Goal: Task Accomplishment & Management: Manage account settings

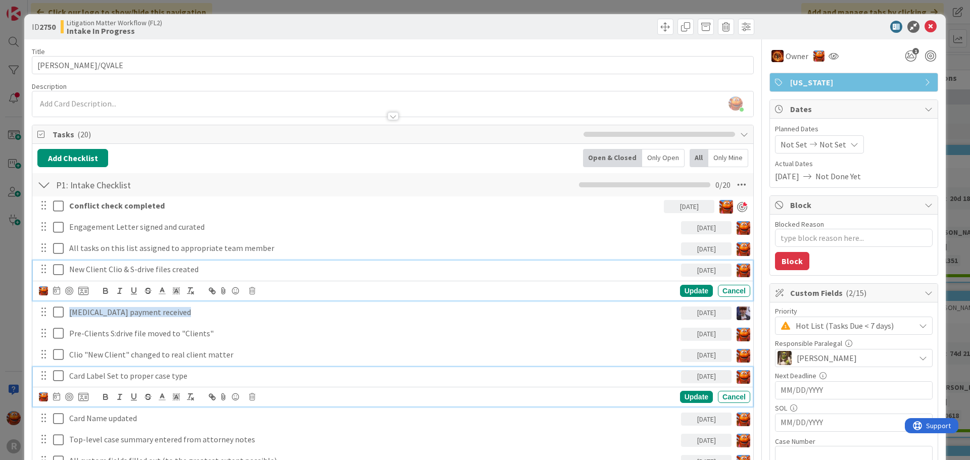
click at [58, 378] on icon at bounding box center [58, 376] width 11 height 12
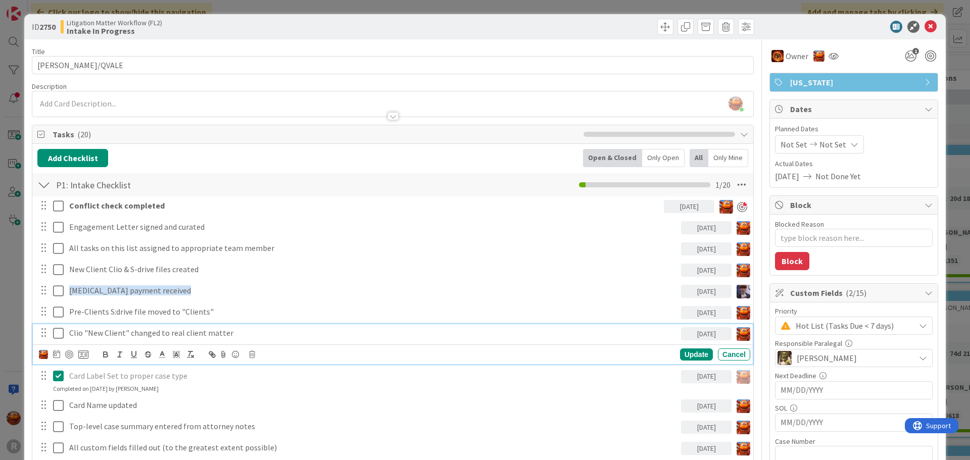
click at [58, 330] on icon at bounding box center [58, 334] width 11 height 12
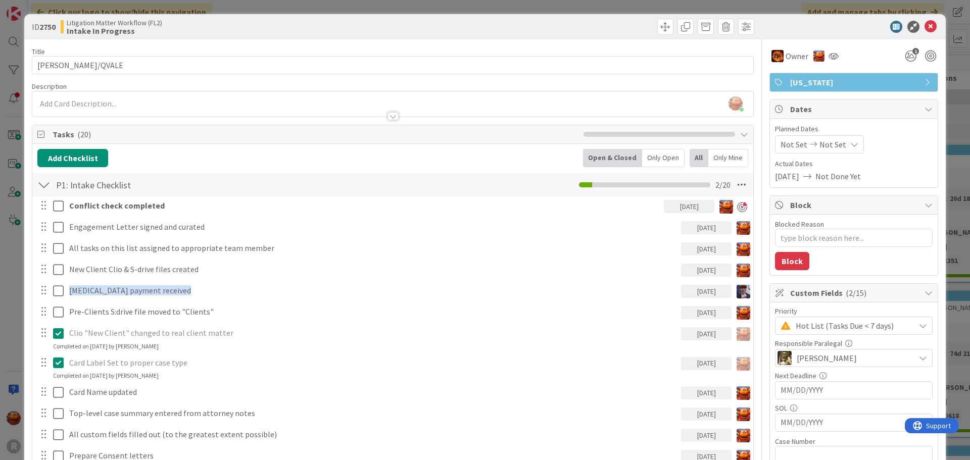
click at [58, 330] on icon at bounding box center [58, 334] width 11 height 12
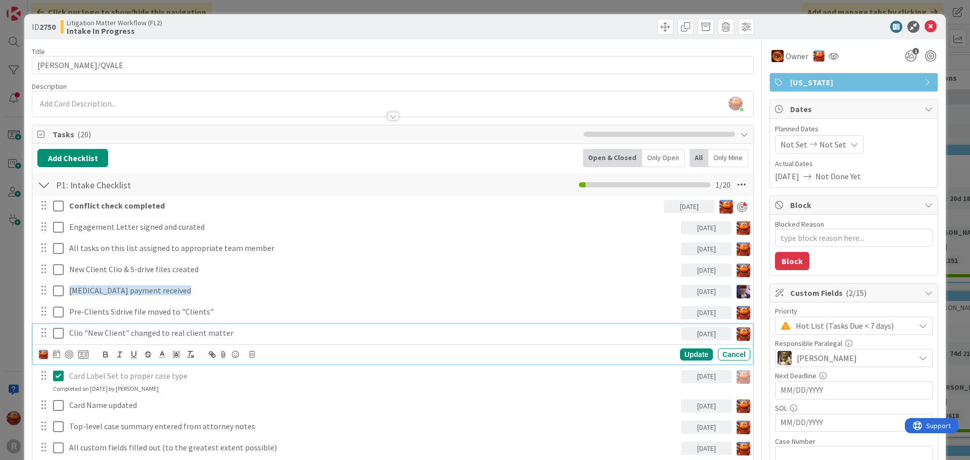
scroll to position [51, 0]
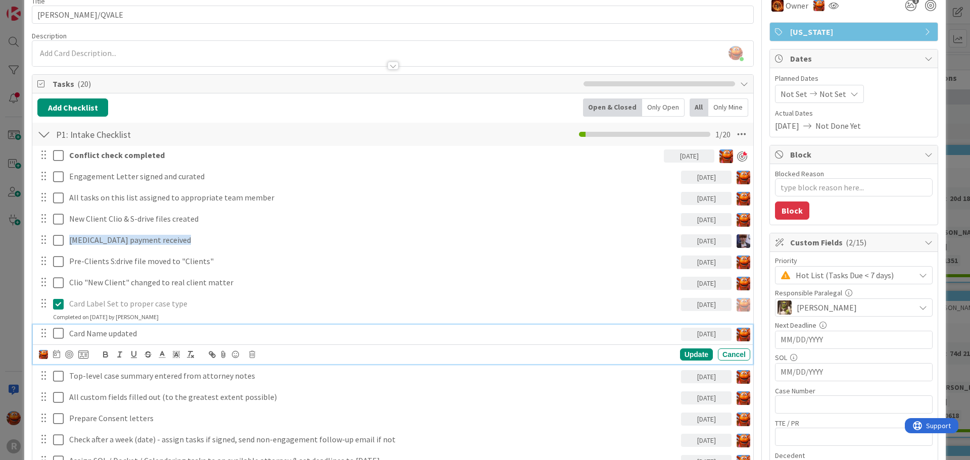
click at [54, 349] on div "Card Name updated 09/09/2025 Update Cancel" at bounding box center [393, 345] width 720 height 40
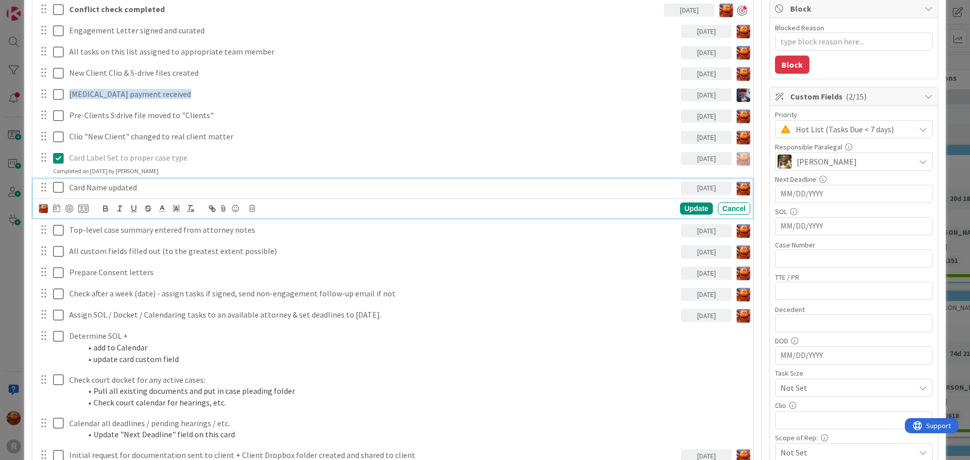
scroll to position [202, 0]
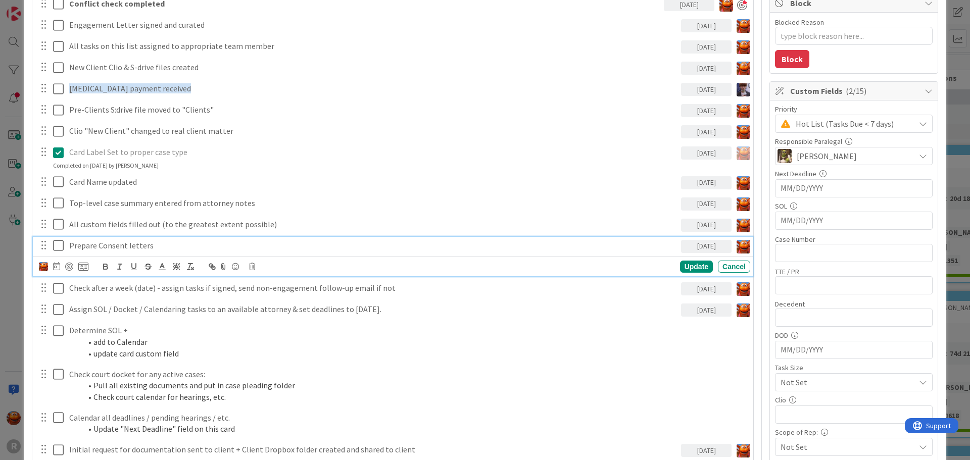
click at [116, 270] on div "Prepare Consent letters 09/09/2025 Update Cancel" at bounding box center [393, 257] width 720 height 40
click at [113, 247] on p "Prepare Consent letters" at bounding box center [373, 246] width 608 height 12
click at [58, 264] on icon at bounding box center [56, 266] width 7 height 8
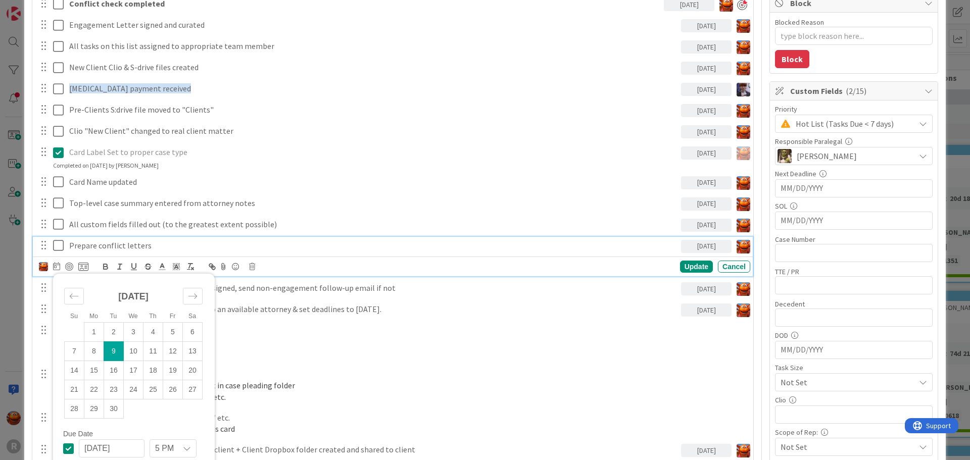
click at [113, 350] on td "9" at bounding box center [114, 351] width 20 height 19
click at [67, 271] on div at bounding box center [69, 267] width 8 height 8
click at [689, 270] on div "Update" at bounding box center [696, 267] width 33 height 12
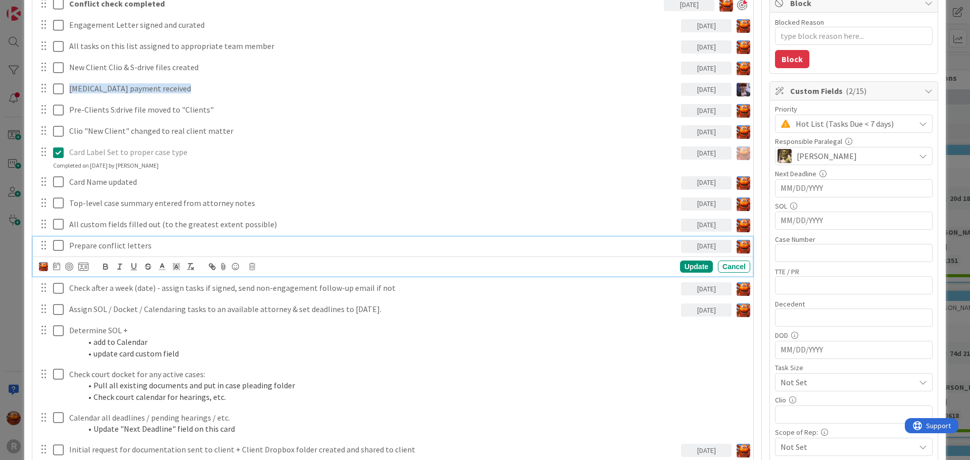
click at [107, 243] on p "Prepare conflict letters" at bounding box center [373, 246] width 608 height 12
click at [67, 269] on div at bounding box center [69, 267] width 8 height 8
click at [199, 156] on p "Card Label Set to proper case type" at bounding box center [373, 153] width 608 height 12
click at [117, 238] on div "Prepare conflict letters" at bounding box center [373, 246] width 616 height 18
click at [67, 265] on div at bounding box center [69, 267] width 8 height 8
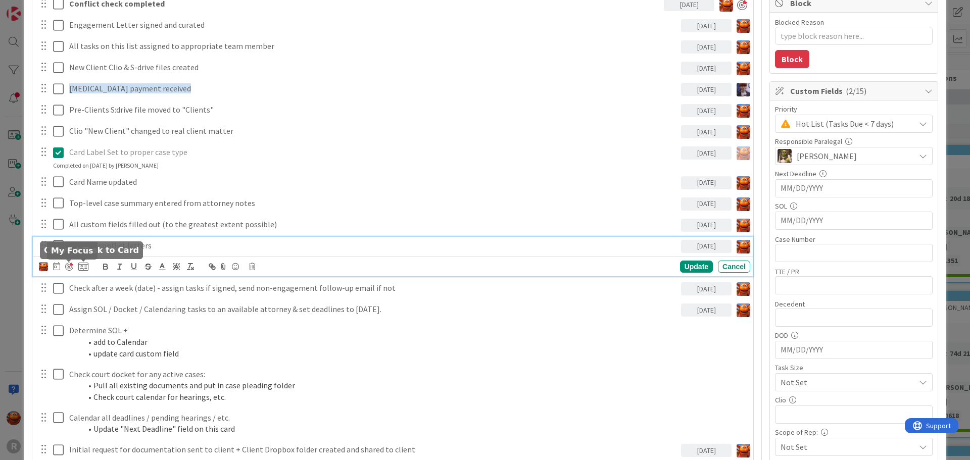
click at [69, 268] on div at bounding box center [69, 267] width 8 height 8
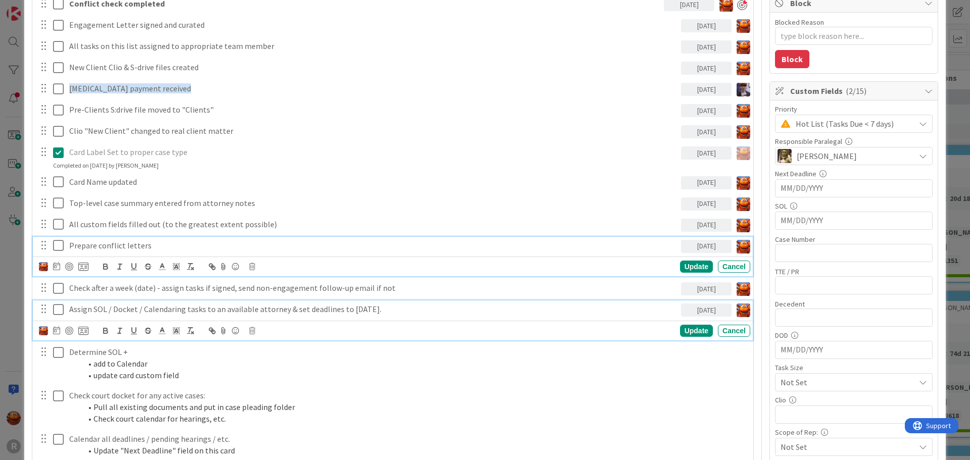
click at [96, 305] on p "Assign SOL / Docket / Calendaring tasks to an available attorney & set deadline…" at bounding box center [373, 310] width 608 height 12
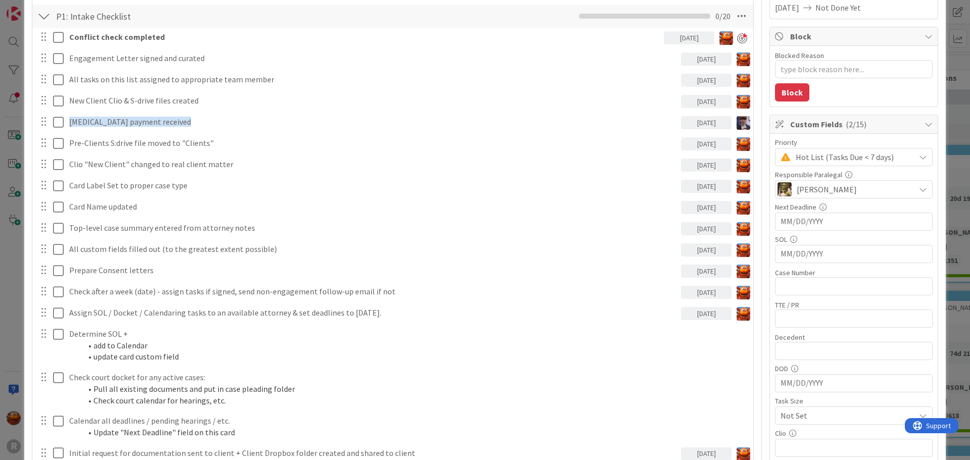
scroll to position [202, 0]
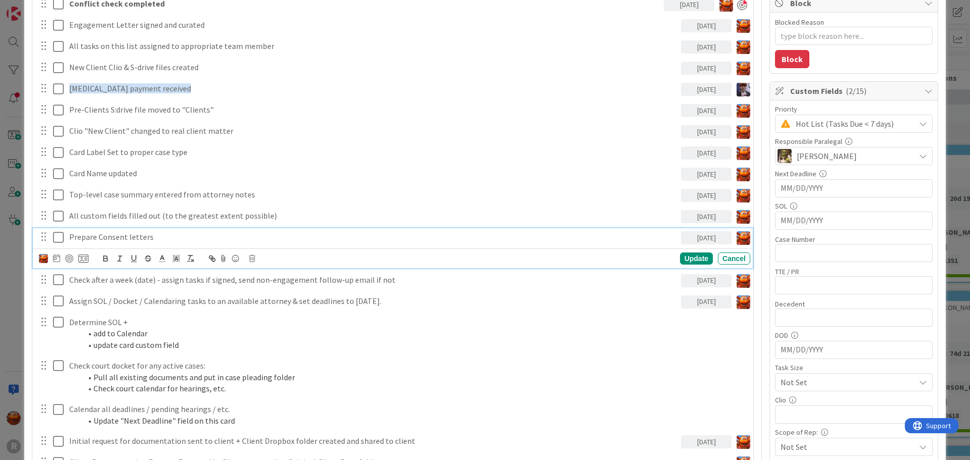
click at [111, 236] on p "Prepare Consent letters" at bounding box center [373, 237] width 608 height 12
click at [62, 258] on div at bounding box center [64, 259] width 50 height 12
click at [66, 258] on div at bounding box center [69, 259] width 8 height 8
click at [690, 264] on div "Update" at bounding box center [696, 259] width 33 height 12
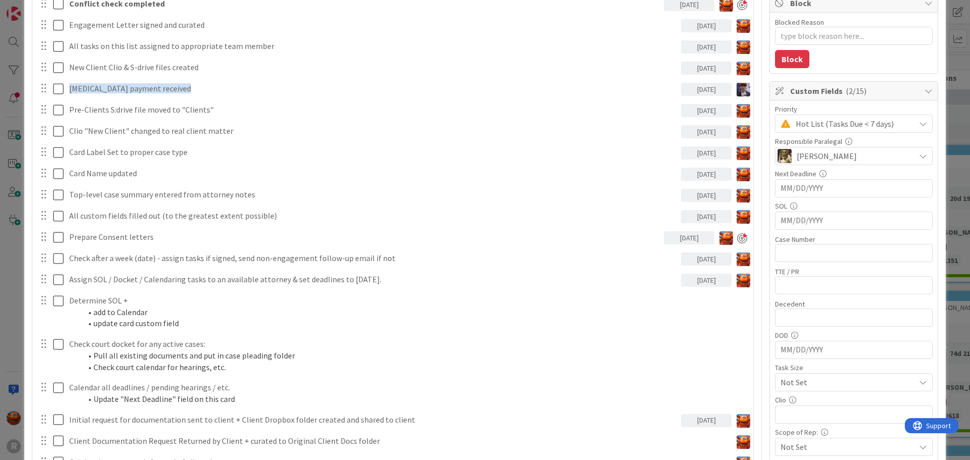
click at [21, 176] on div "ID 2750 Litigation Matter Workflow (FL2) Intake In Progress Title 11 / 128 [PER…" at bounding box center [485, 230] width 970 height 460
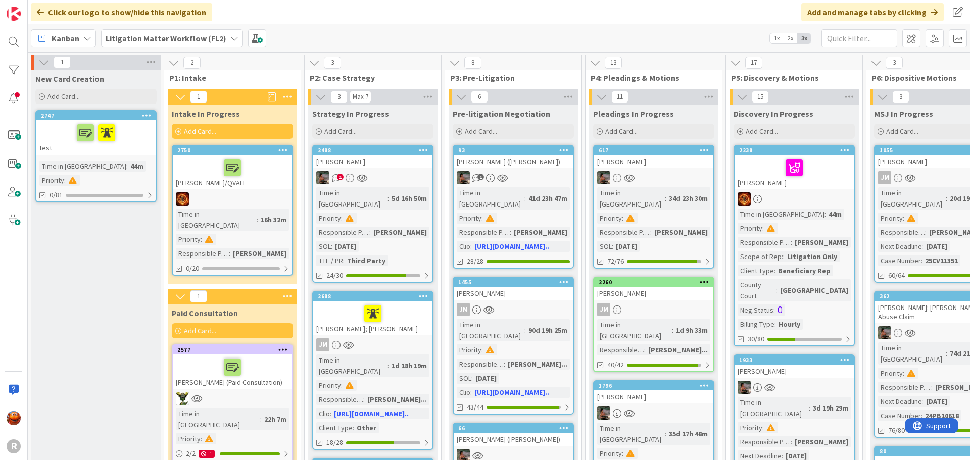
click at [146, 150] on div "test" at bounding box center [95, 137] width 119 height 34
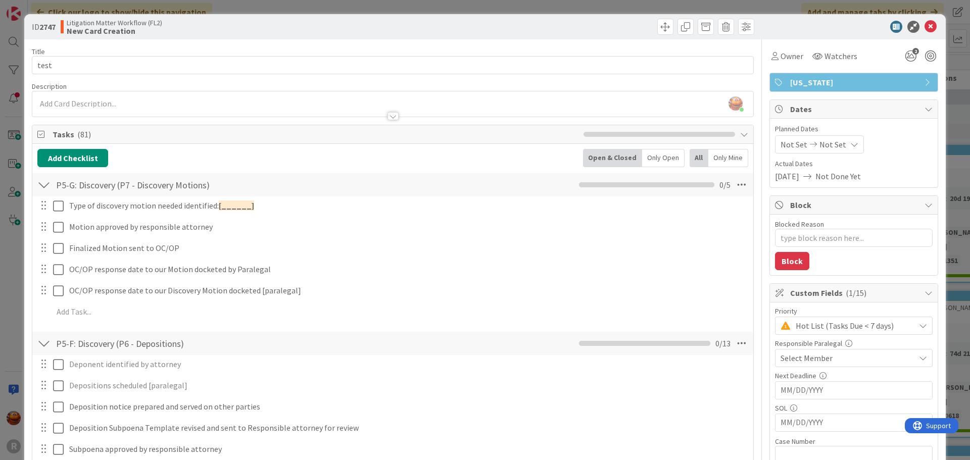
click at [11, 237] on div "ID 2747 Litigation Matter Workflow (FL2) New Card Creation Title 5 / 128 test D…" at bounding box center [485, 230] width 970 height 460
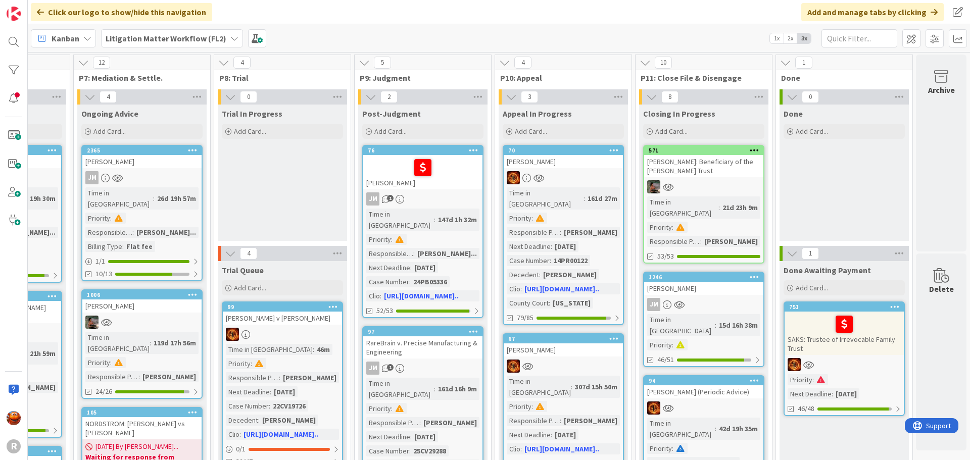
scroll to position [51, 941]
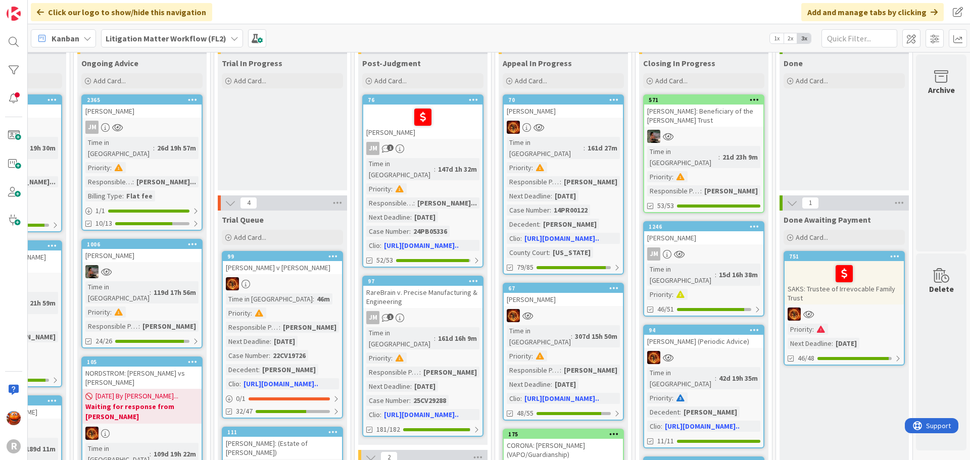
click at [718, 123] on div "[PERSON_NAME]: Beneficiary of the [PERSON_NAME] Trust" at bounding box center [703, 116] width 119 height 22
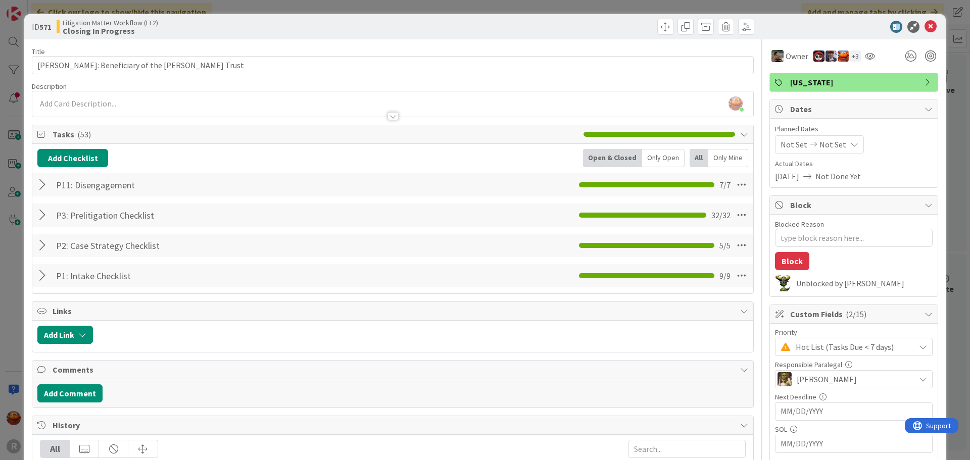
click at [42, 184] on div at bounding box center [43, 185] width 13 height 18
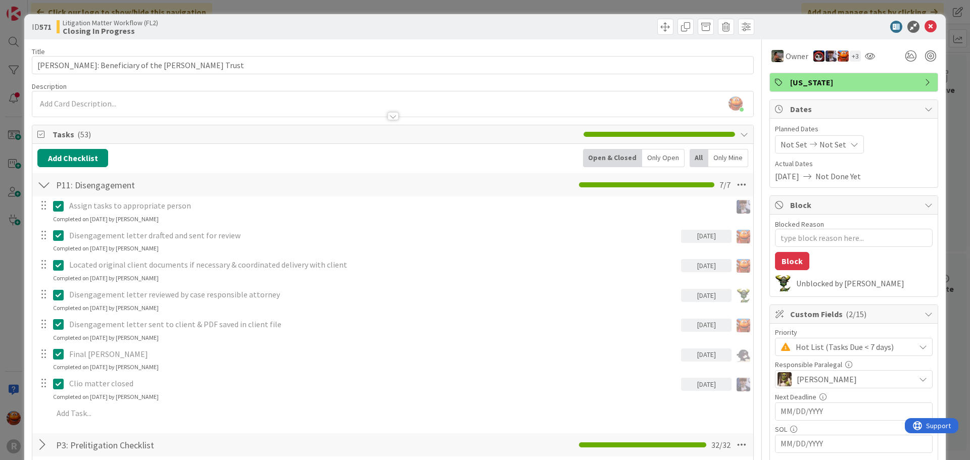
click at [9, 247] on div "ID 571 Litigation Matter Workflow (FL2) Closing In Progress Title 43 / 128 [PER…" at bounding box center [485, 230] width 970 height 460
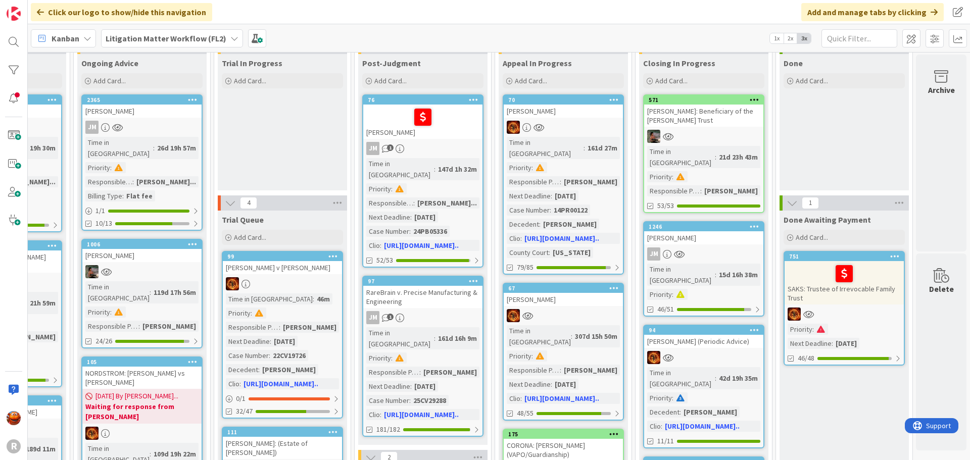
click at [709, 248] on div "JM" at bounding box center [703, 254] width 119 height 13
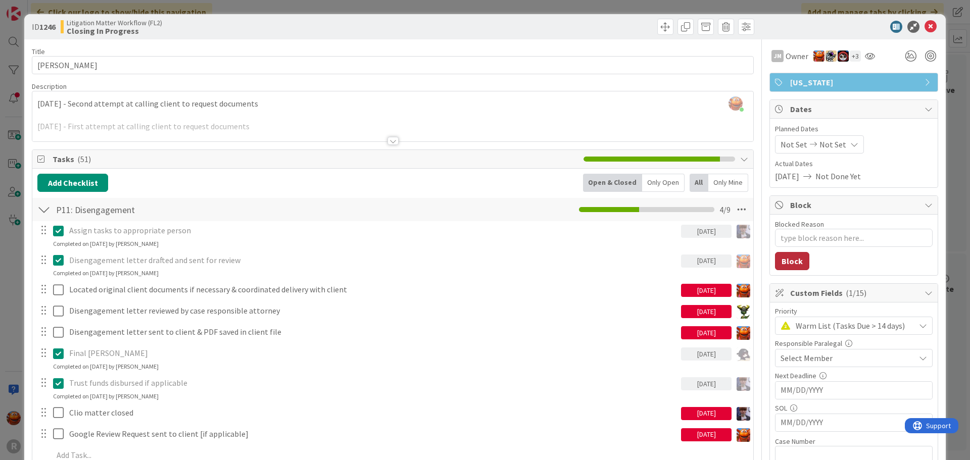
click at [784, 257] on button "Block" at bounding box center [792, 261] width 34 height 18
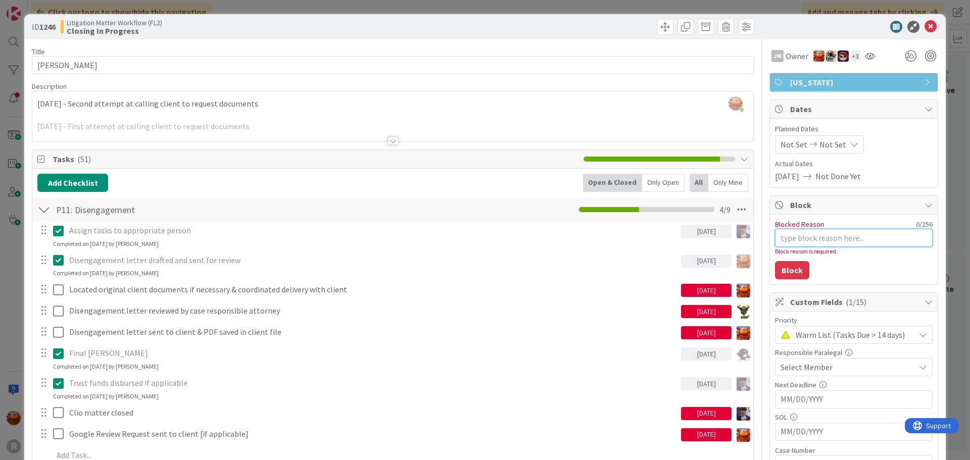
click at [794, 237] on textarea "Blocked Reason" at bounding box center [854, 238] width 158 height 18
type textarea "x"
type textarea "W"
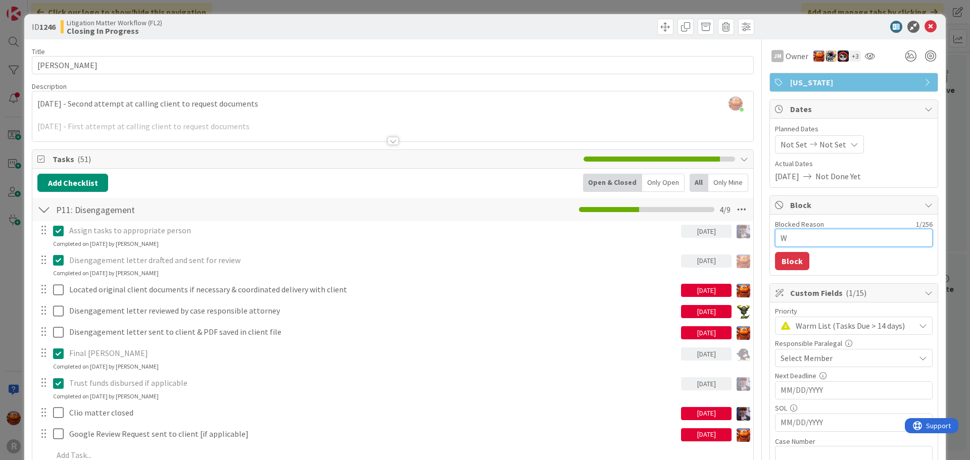
type textarea "x"
type textarea "Wai"
type textarea "x"
type textarea "Wait"
type textarea "x"
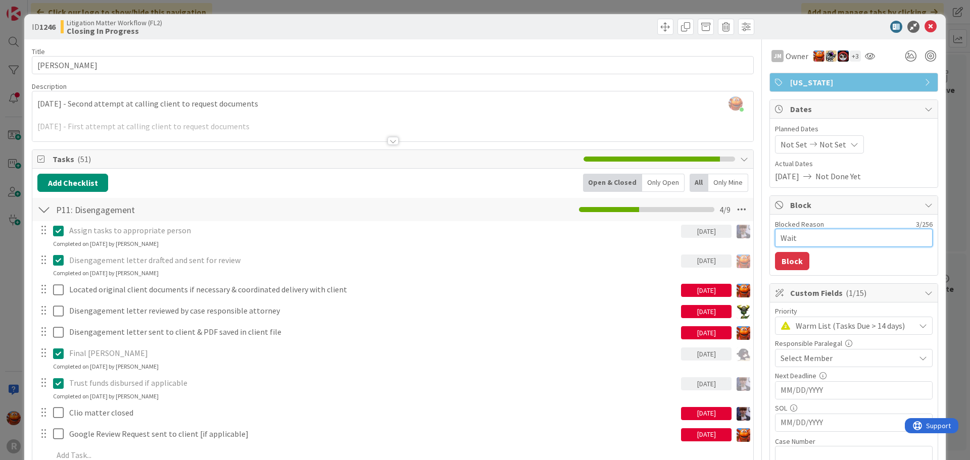
type textarea "Waiti"
type textarea "x"
type textarea "Waitin"
type textarea "x"
type textarea "Waiting"
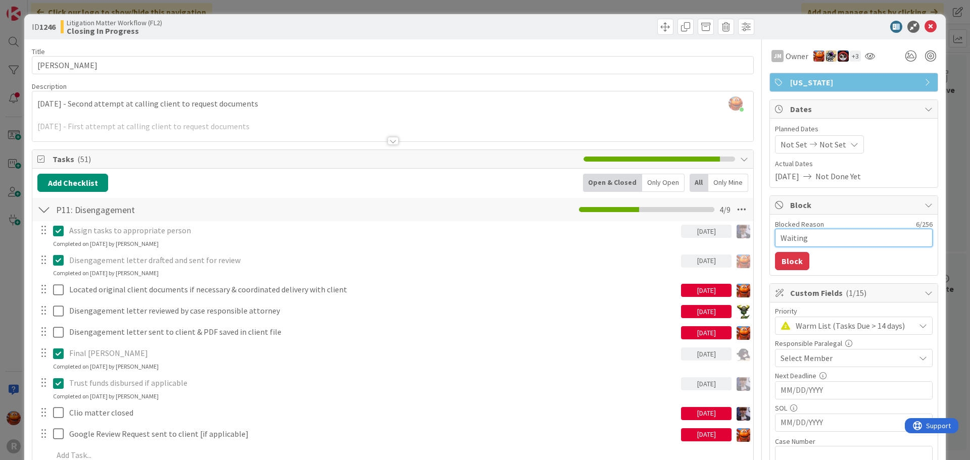
type textarea "x"
type textarea "Waiting o"
type textarea "x"
type textarea "Waiting on"
type textarea "x"
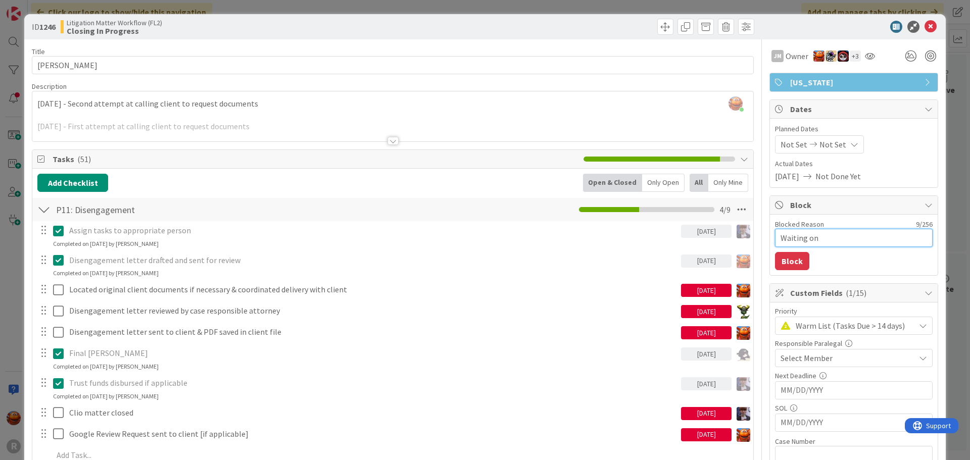
type textarea "Waiting on"
type textarea "x"
type textarea "Waiting on F"
type textarea "x"
type textarea "Waiting on Fi"
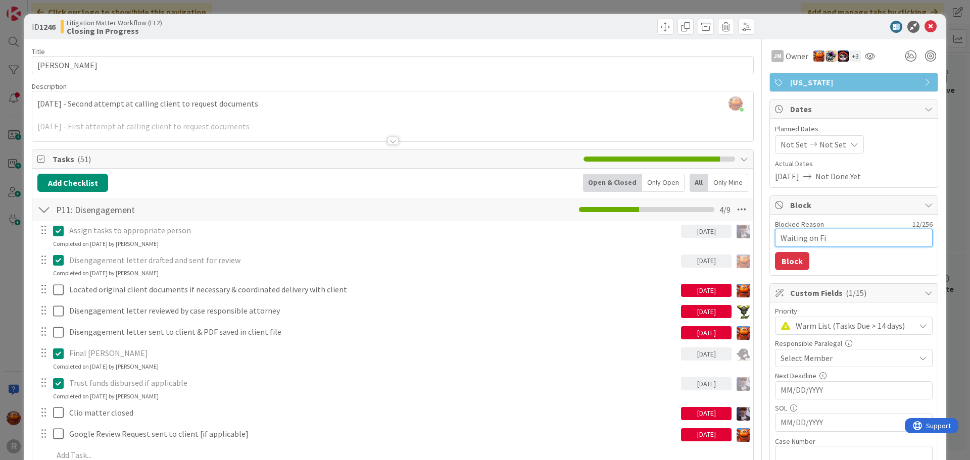
type textarea "x"
type textarea "Waiting on Fin"
type textarea "x"
type textarea "Waiting on Fina"
type textarea "x"
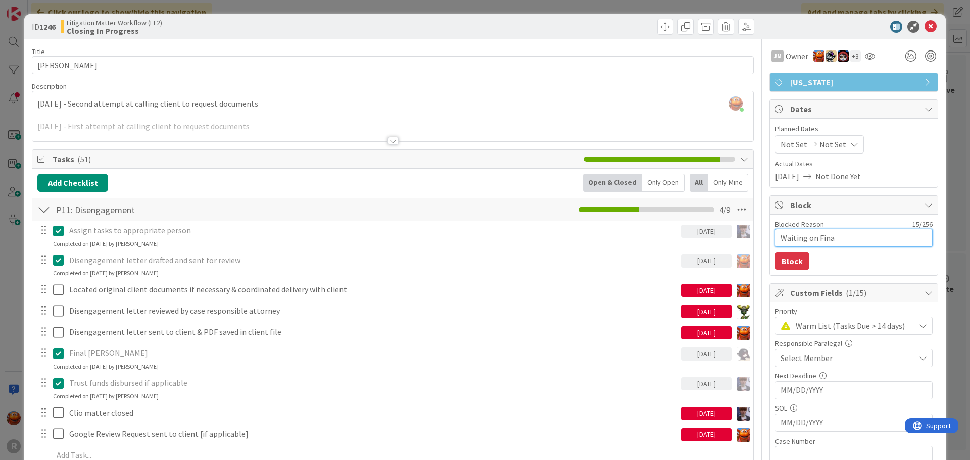
type textarea "Waiting on Final"
type textarea "x"
type textarea "Waiting on Final"
type textarea "x"
type textarea "Waiting on Final"
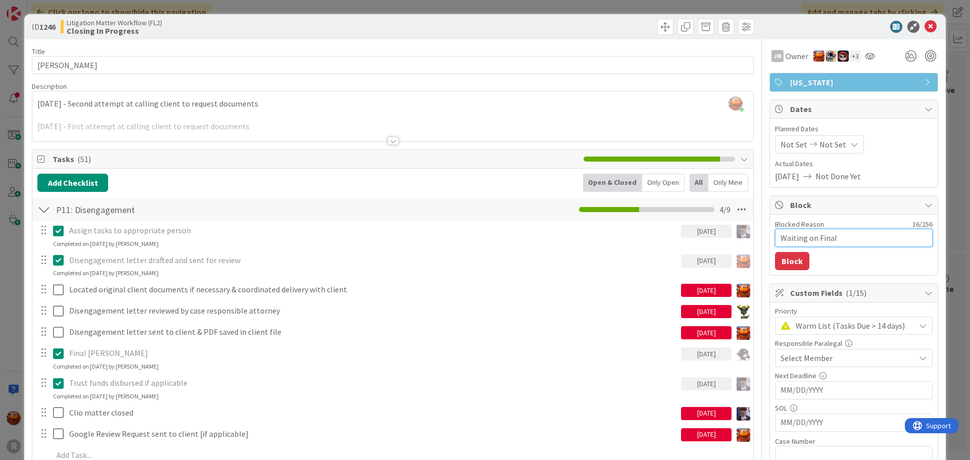
type textarea "x"
type textarea "Waiting on Fina"
type textarea "x"
type textarea "Waiting on Fi"
type textarea "x"
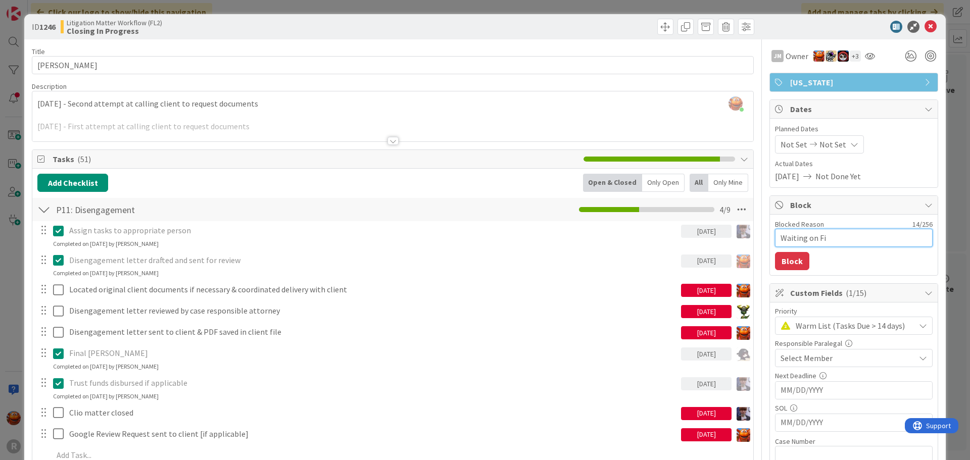
type textarea "Waiting on F"
type textarea "x"
type textarea "Waiting on"
type textarea "x"
type textarea "Waiting on f"
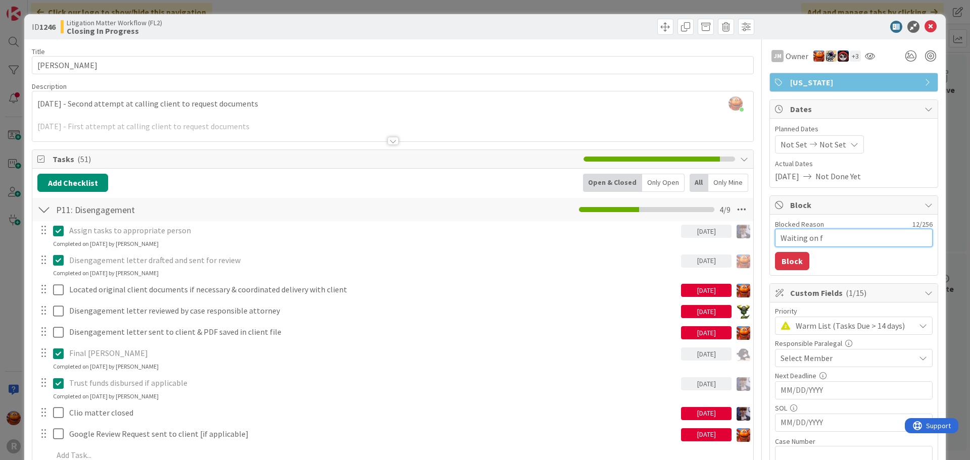
type textarea "x"
type textarea "Waiting on fi"
type textarea "x"
type textarea "Waiting on fin"
type textarea "x"
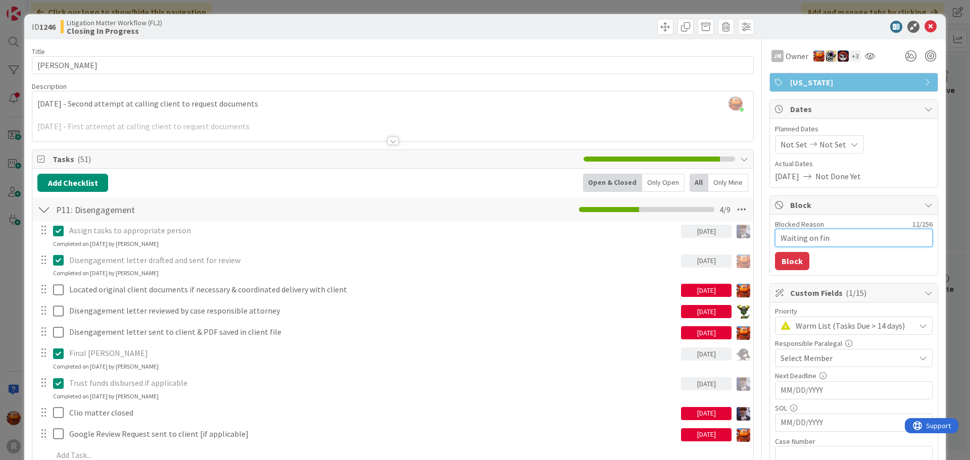
type textarea "Waiting on fina"
type textarea "x"
type textarea "Waiting on final"
type textarea "x"
type textarea "Waiting on final"
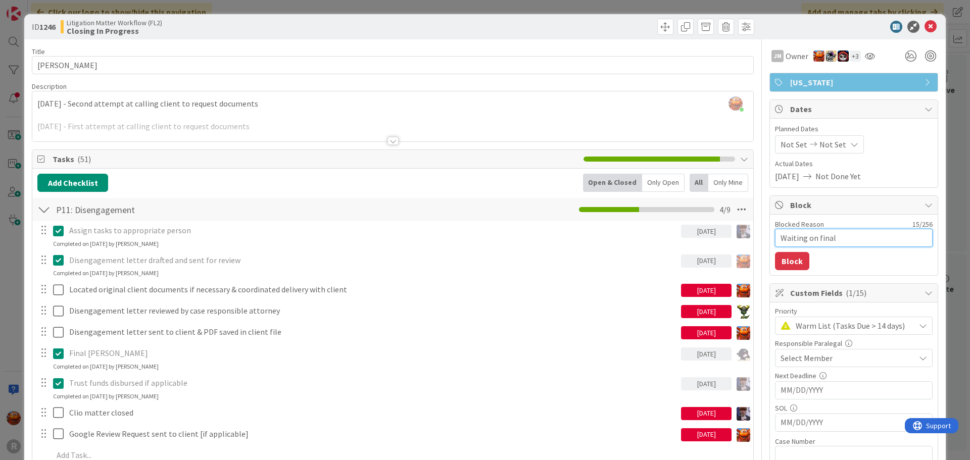
type textarea "x"
type textarea "Waiting on final p"
type textarea "x"
type textarea "Waiting on final pa"
type textarea "x"
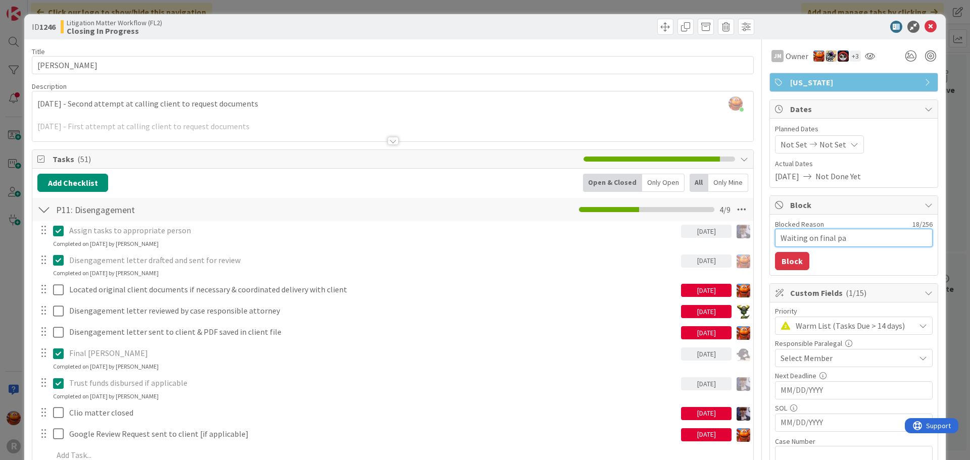
type textarea "Waiting on final pay"
type textarea "x"
type textarea "Waiting on final paym"
type textarea "x"
type textarea "Waiting on final payme"
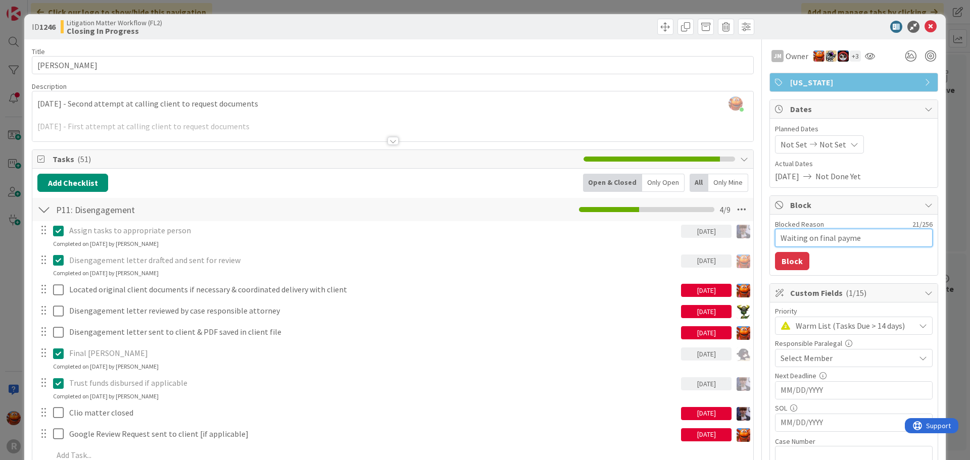
type textarea "x"
type textarea "Waiting on final paymen"
type textarea "x"
type textarea "Waiting on final paymenb"
type textarea "x"
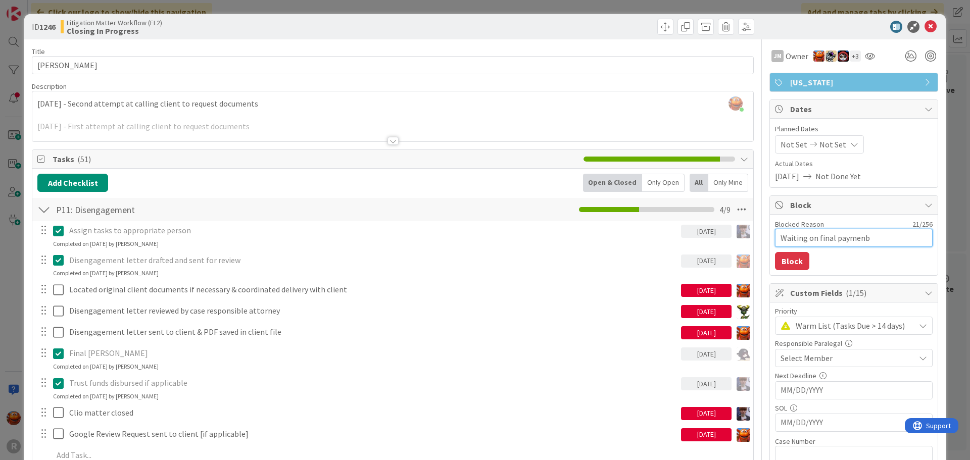
type textarea "Waiting on final paymenbt"
type textarea "x"
type textarea "Waiting on final paymenb"
type textarea "x"
type textarea "Waiting on final paymen"
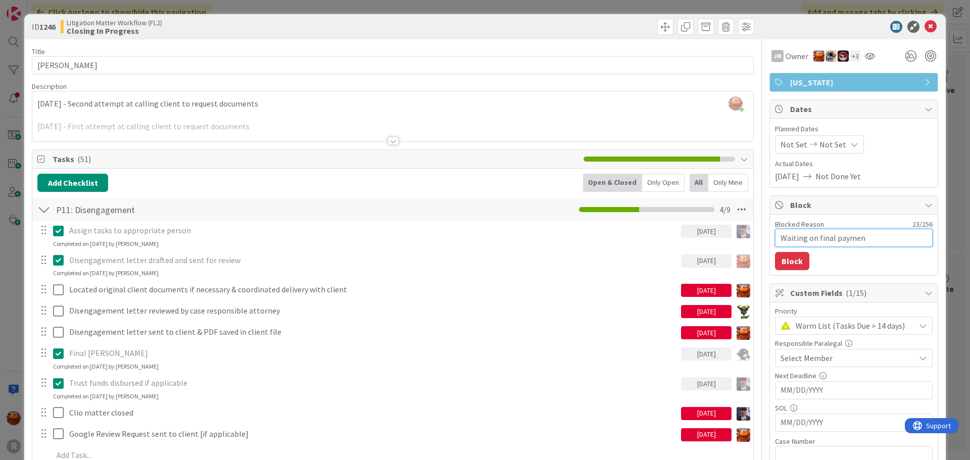
type textarea "x"
type textarea "Waiting on final payme"
type textarea "x"
type textarea "Waiting on final paymet"
type textarea "x"
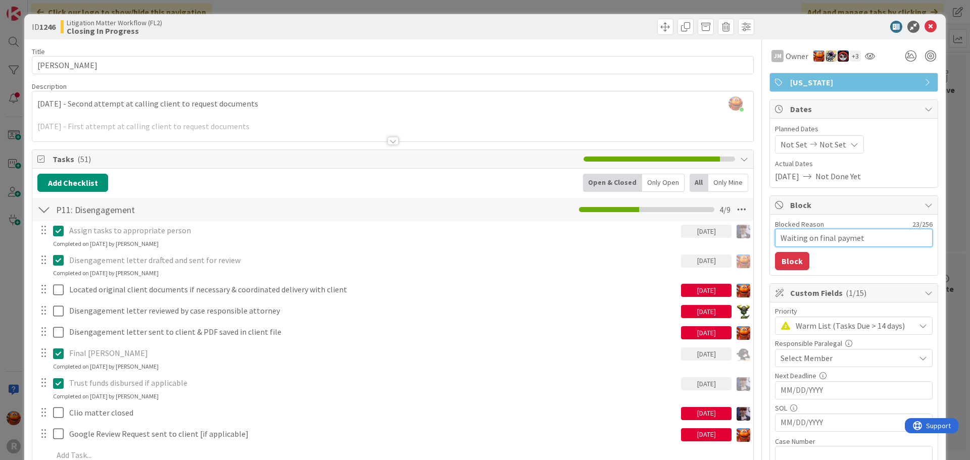
type textarea "Waiting on final payme"
type textarea "x"
type textarea "Waiting on final paymen"
type textarea "x"
type textarea "Waiting on final payment"
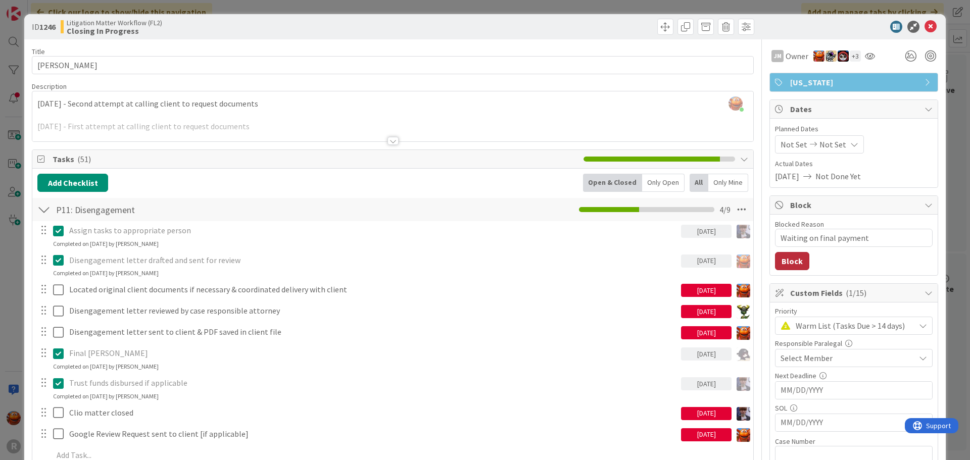
click at [785, 265] on button "Block" at bounding box center [792, 261] width 34 height 18
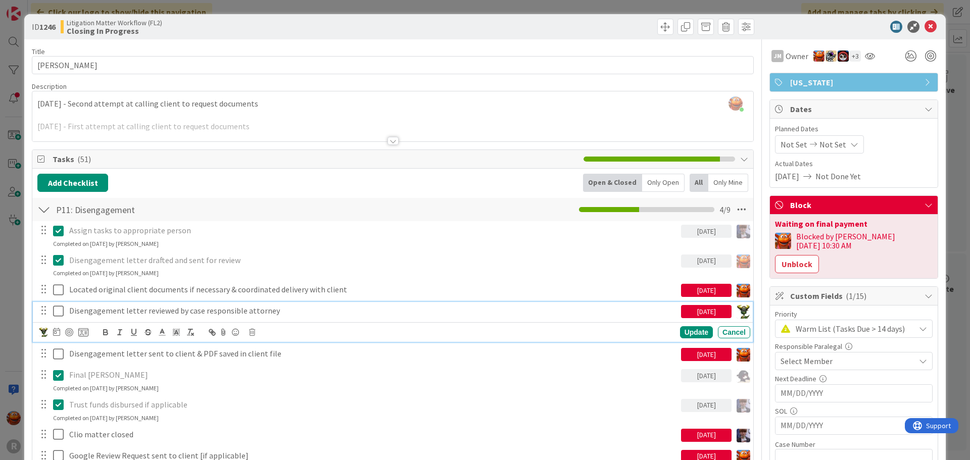
click at [147, 309] on p "Disengagement letter reviewed by case responsible attorney" at bounding box center [373, 311] width 608 height 12
click at [58, 310] on icon at bounding box center [58, 311] width 11 height 12
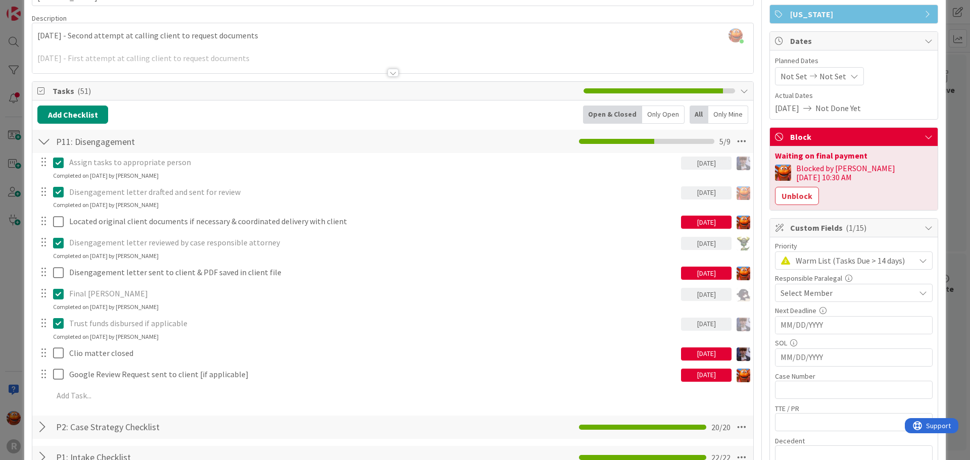
scroll to position [51, 0]
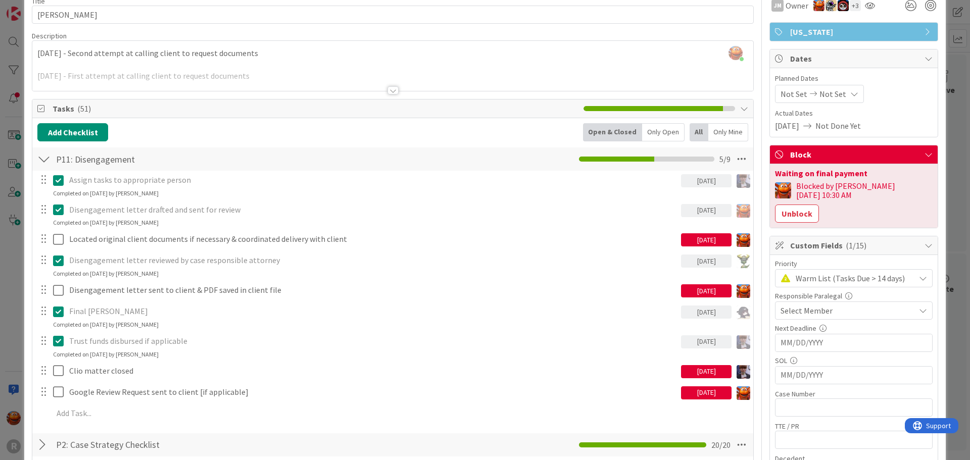
click at [14, 240] on div "ID 1246 Litigation Matter Workflow (FL2) Closing In Progress Title 13 / 128 [PE…" at bounding box center [485, 230] width 970 height 460
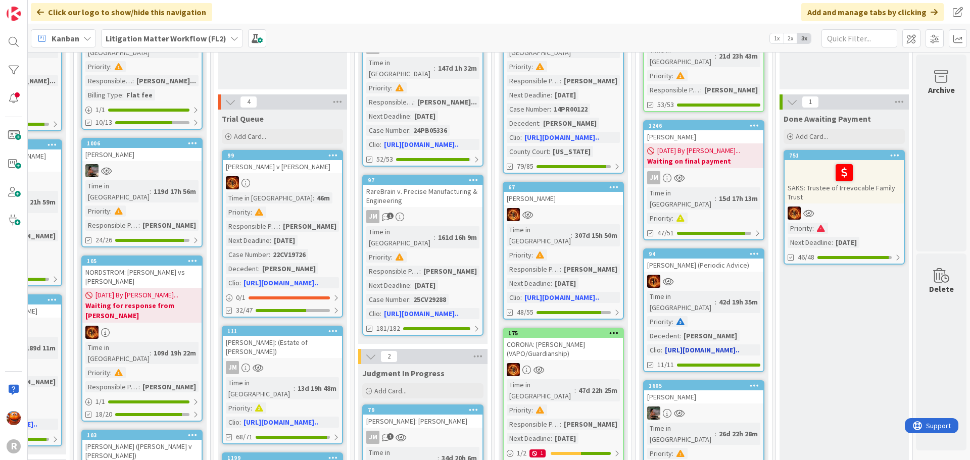
click at [734, 275] on div at bounding box center [703, 281] width 119 height 13
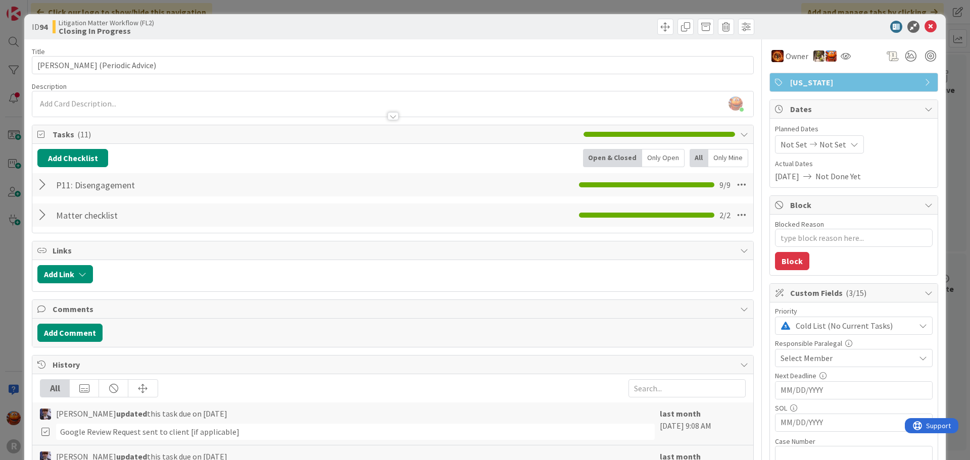
click at [41, 217] on div at bounding box center [43, 215] width 13 height 18
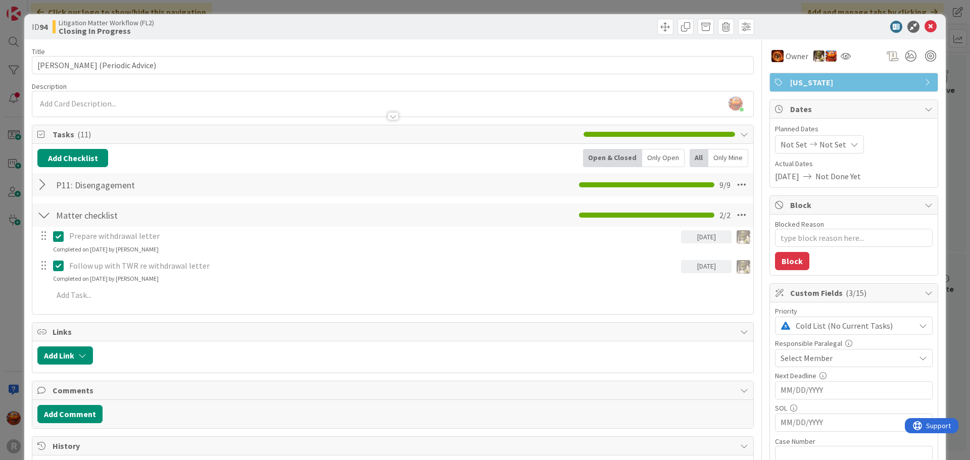
click at [41, 217] on div at bounding box center [43, 215] width 13 height 18
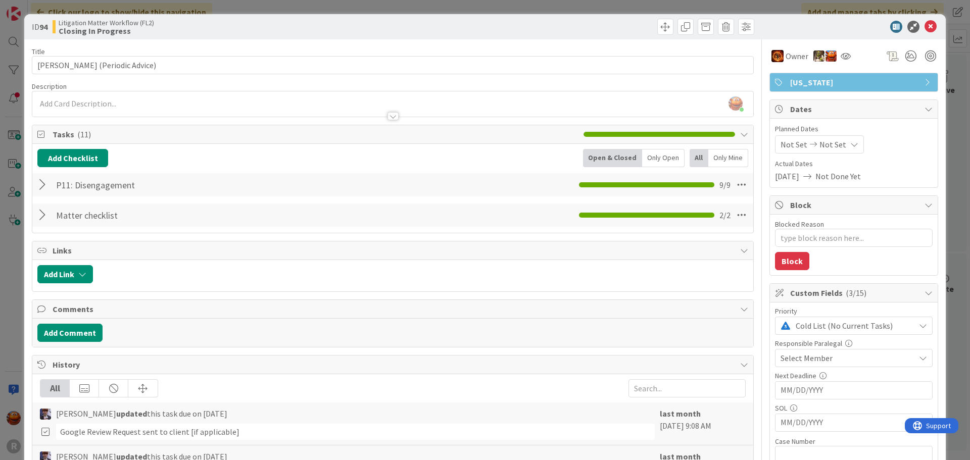
click at [42, 180] on div at bounding box center [43, 185] width 13 height 18
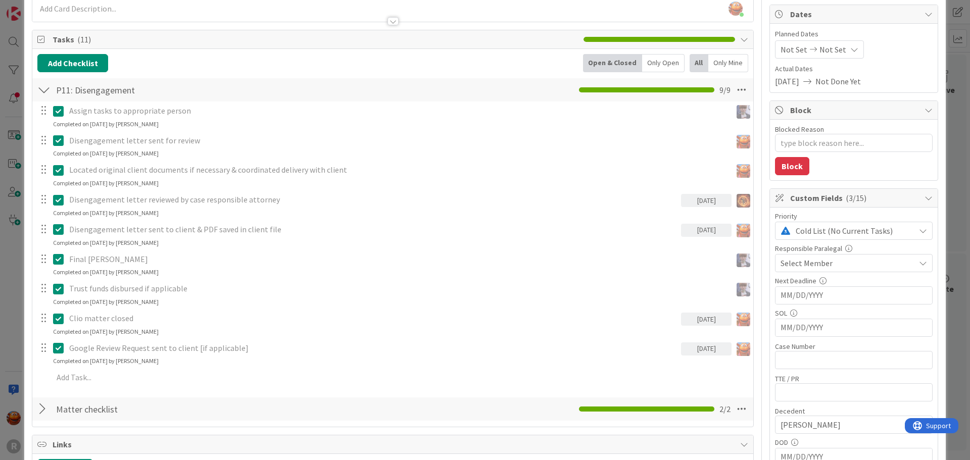
scroll to position [101, 0]
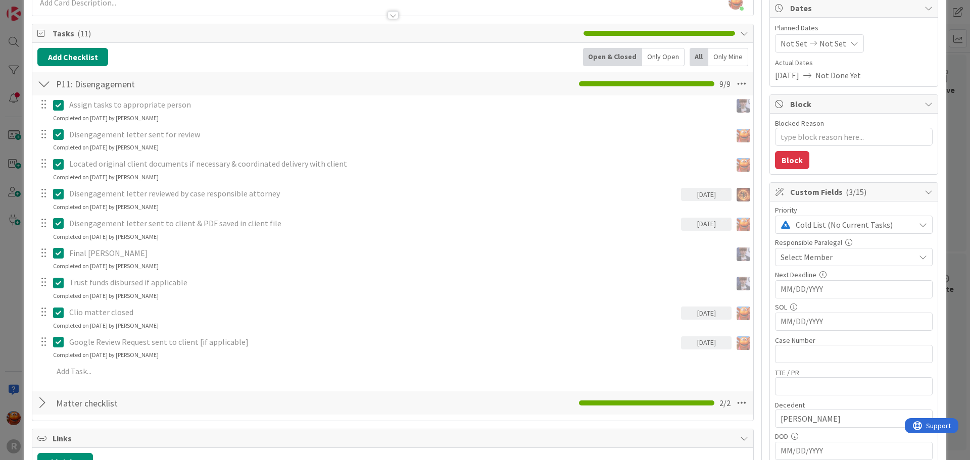
click at [39, 82] on div at bounding box center [43, 84] width 13 height 18
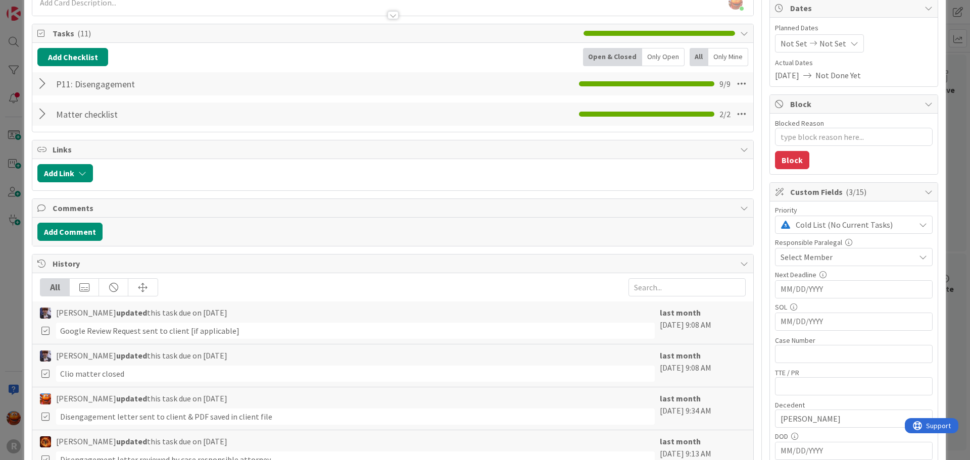
click at [40, 113] on div at bounding box center [43, 114] width 13 height 18
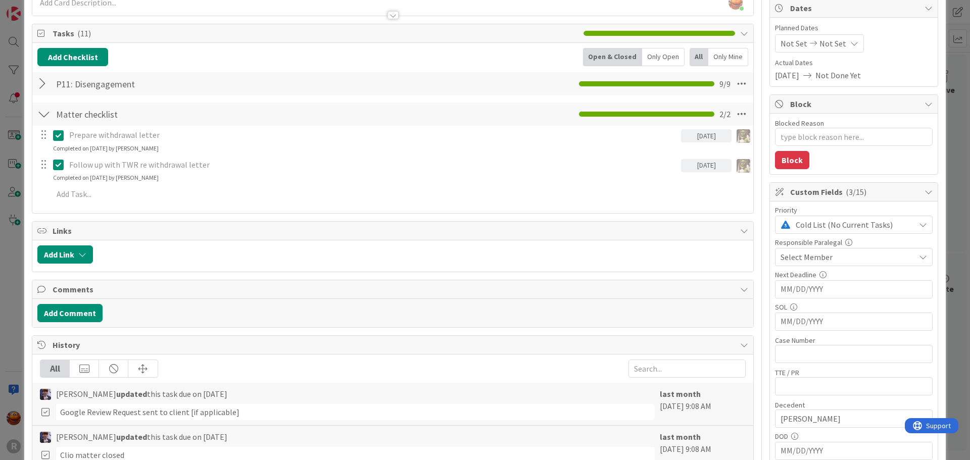
click at [42, 118] on div at bounding box center [43, 114] width 13 height 18
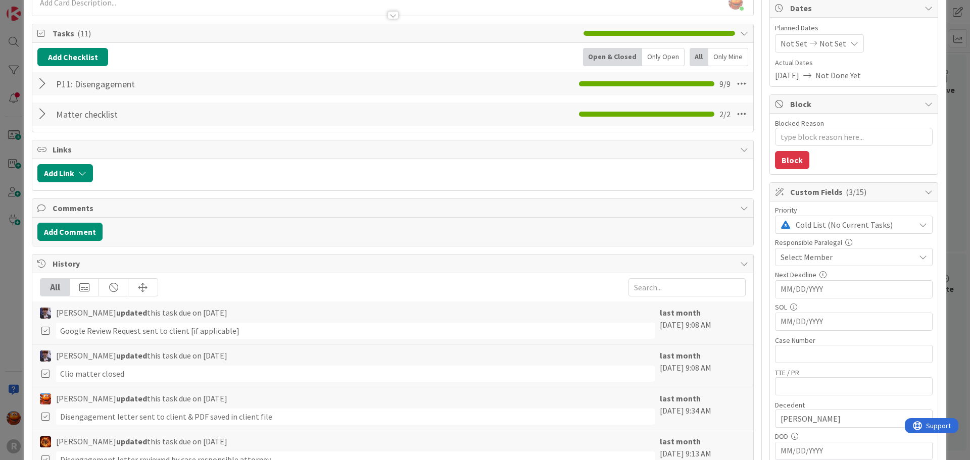
click at [43, 86] on div at bounding box center [43, 84] width 13 height 18
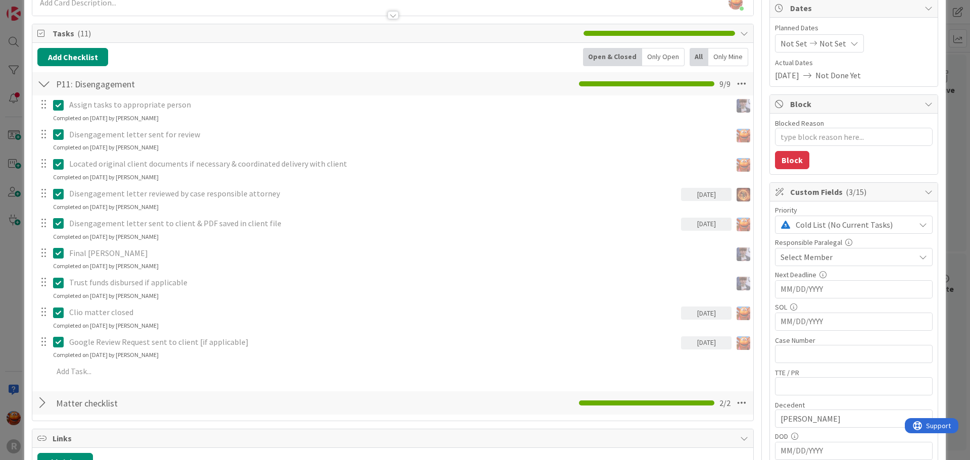
click at [16, 167] on div "ID 94 Litigation Matter Workflow (FL2) Closing In Progress Title 29 / 128 [PERS…" at bounding box center [485, 230] width 970 height 460
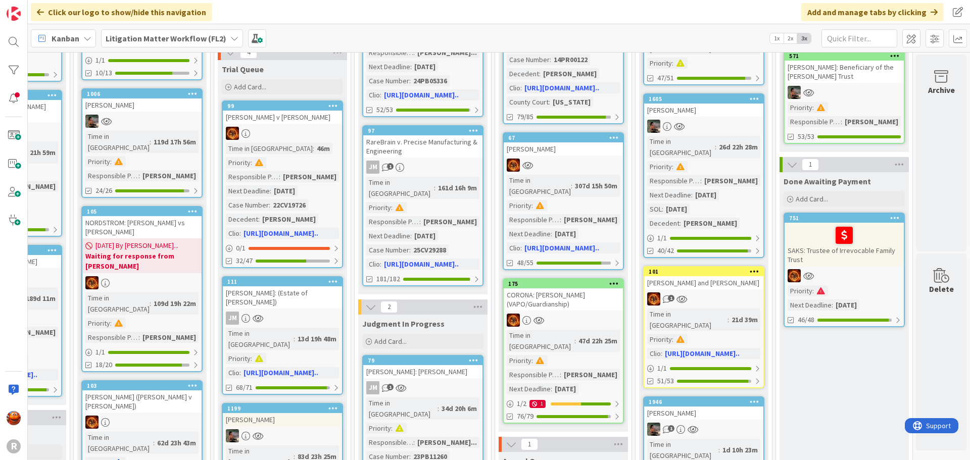
scroll to position [202, 941]
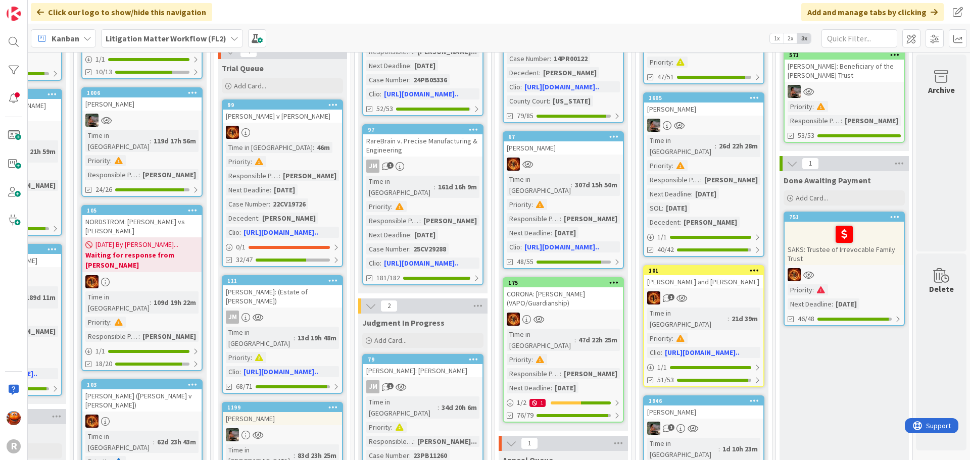
click at [719, 123] on link "1605 [PERSON_NAME] in [GEOGRAPHIC_DATA] : 26d 22h 28m Priority : Responsible Pa…" at bounding box center [703, 174] width 121 height 165
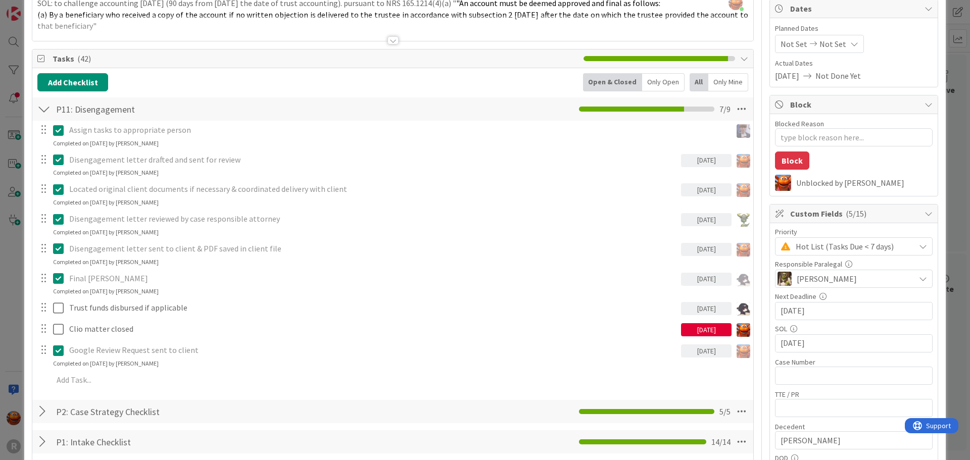
scroll to position [101, 0]
click at [8, 249] on div "ID 1605 Litigation Matter Workflow (FL2) Closing In Progress Title 15 / 128 [PE…" at bounding box center [485, 230] width 970 height 460
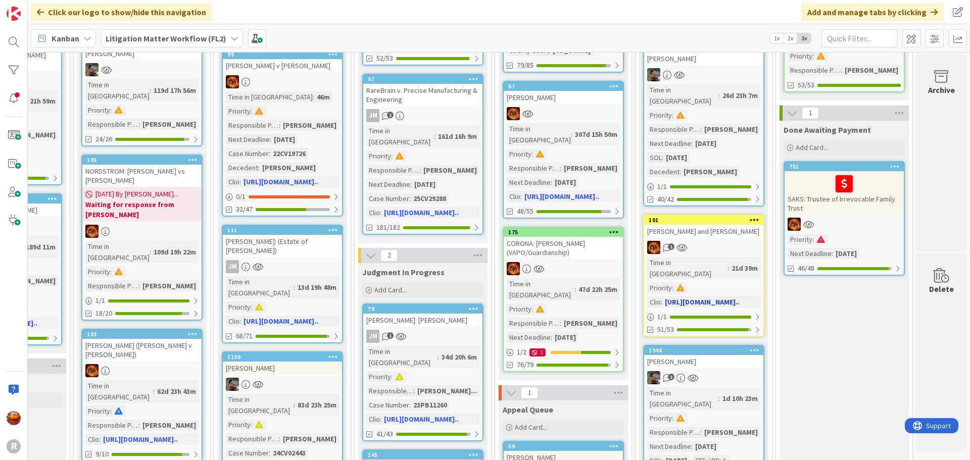
click at [726, 235] on link "101 [PERSON_NAME] and [PERSON_NAME] 1 Time in Column : 21d 39m Priority : Clio …" at bounding box center [703, 276] width 121 height 122
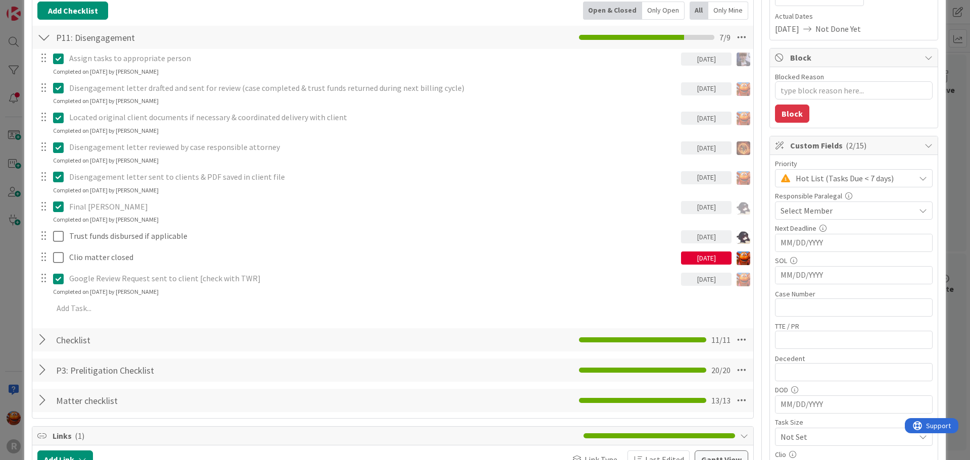
scroll to position [152, 0]
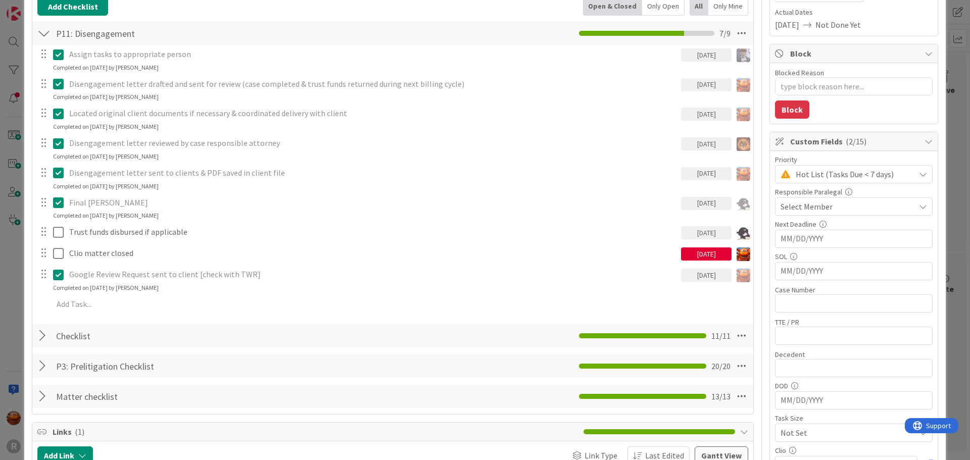
click at [12, 284] on div "ID 101 Litigation Matter Workflow (FL2) Closing In Progress Title 19 / 128 [PER…" at bounding box center [485, 230] width 970 height 460
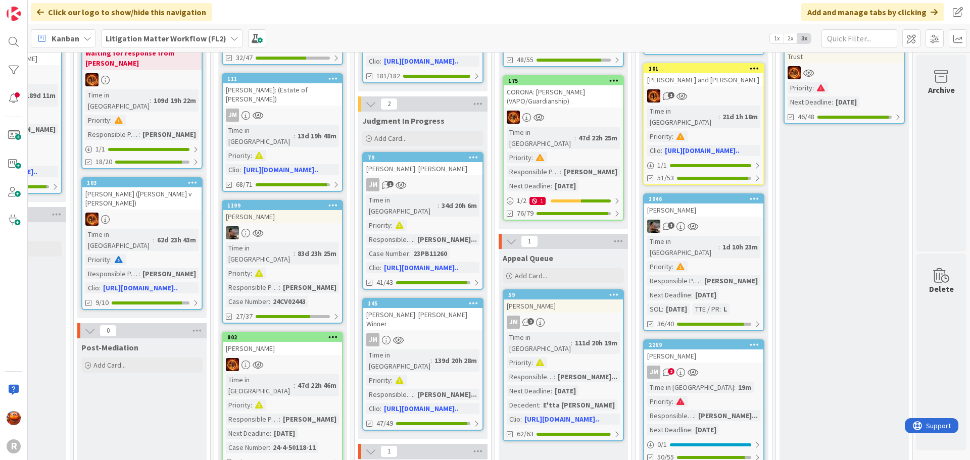
click at [735, 220] on div "1" at bounding box center [703, 226] width 119 height 13
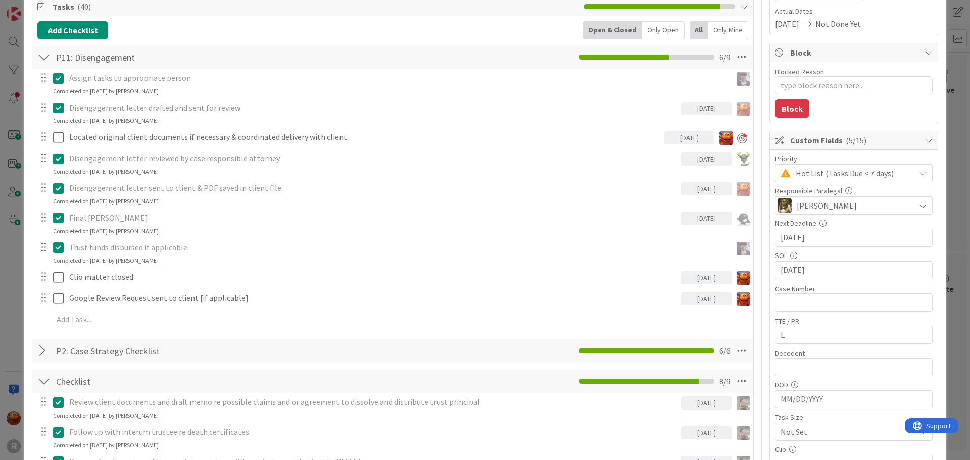
scroll to position [101, 0]
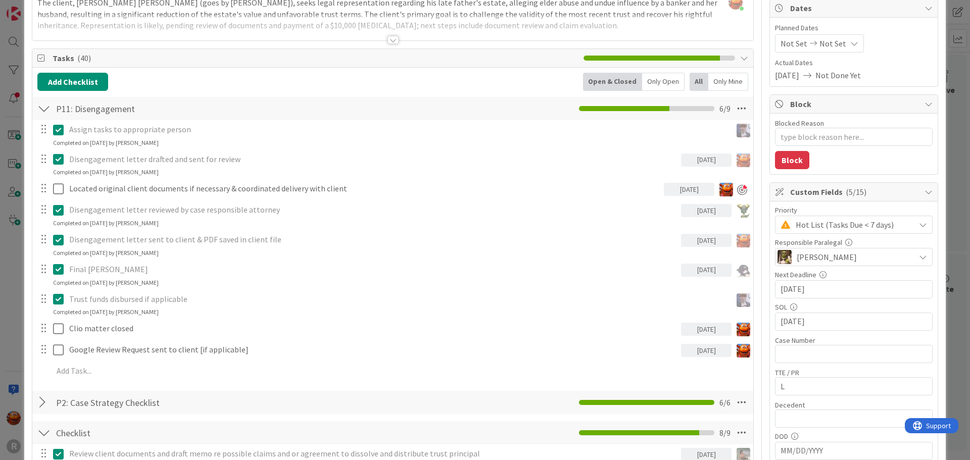
click at [14, 237] on div "ID 1946 Litigation Matter Workflow (FL2) Closing In Progress Title 15 / 128 [PE…" at bounding box center [485, 230] width 970 height 460
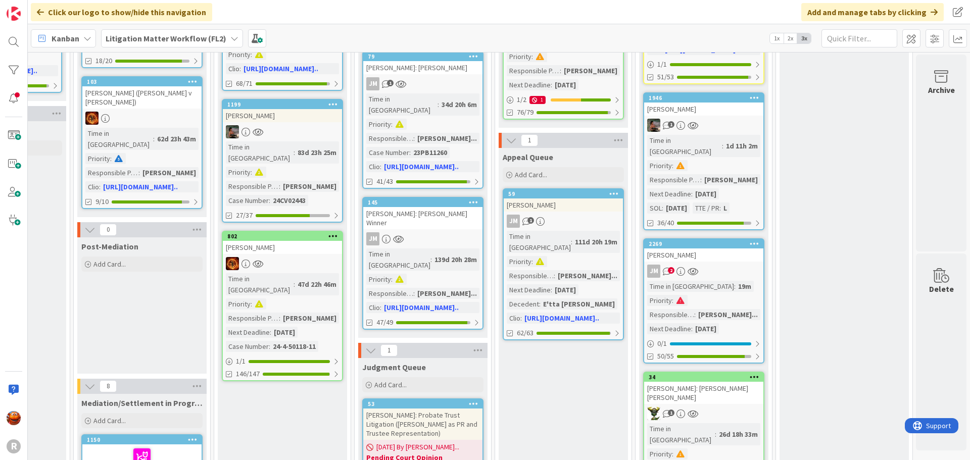
click at [715, 239] on link "2269 [PERSON_NAME] 2 Time in Column : 19m Priority : Responsible Paralegal : [P…" at bounding box center [703, 301] width 121 height 125
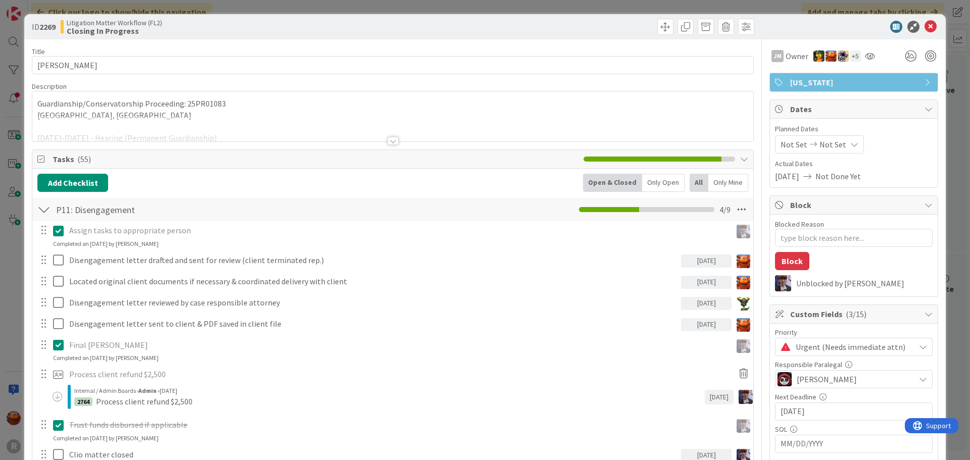
scroll to position [51, 0]
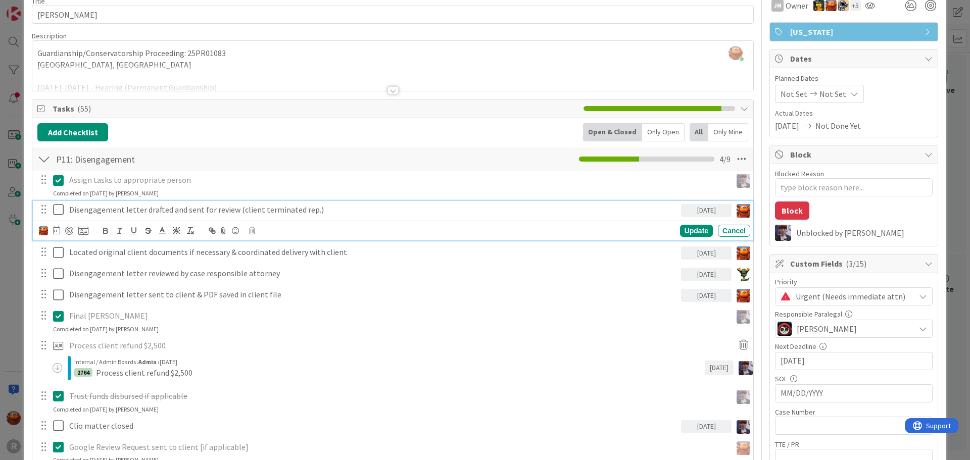
click at [133, 204] on p "Disengagement letter drafted and sent for review (client terminated rep.)" at bounding box center [373, 210] width 608 height 12
click at [73, 232] on div at bounding box center [69, 231] width 8 height 8
click at [56, 233] on icon at bounding box center [56, 230] width 7 height 8
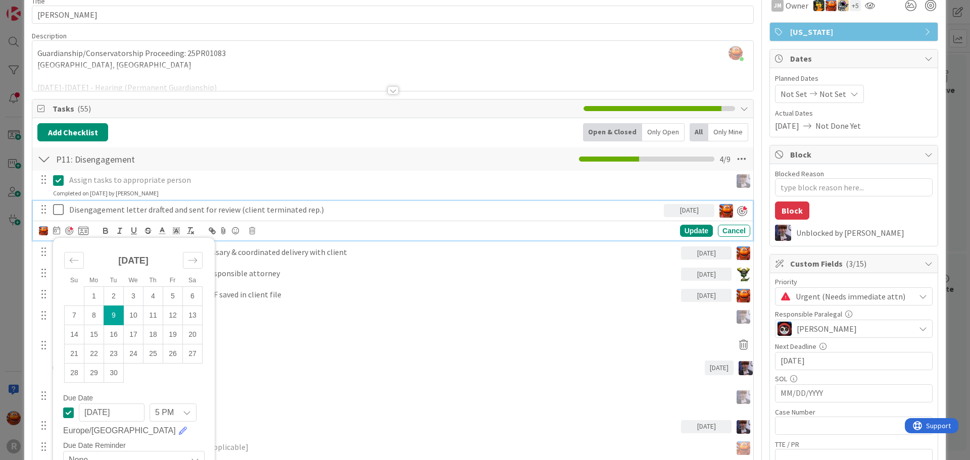
click at [118, 309] on td "9" at bounding box center [114, 315] width 20 height 19
click at [17, 238] on div "ID 2269 Litigation Matter Workflow (FL2) Closing In Progress Title 14 / 128 [PE…" at bounding box center [485, 230] width 970 height 460
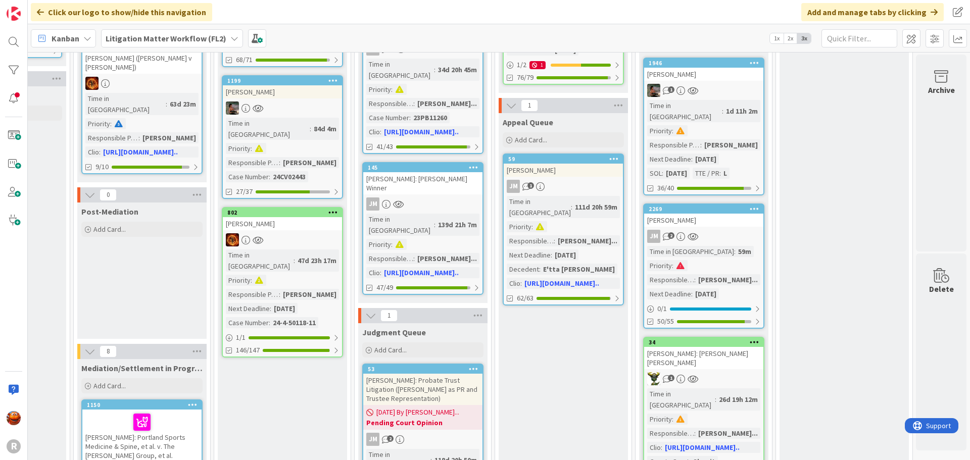
scroll to position [556, 941]
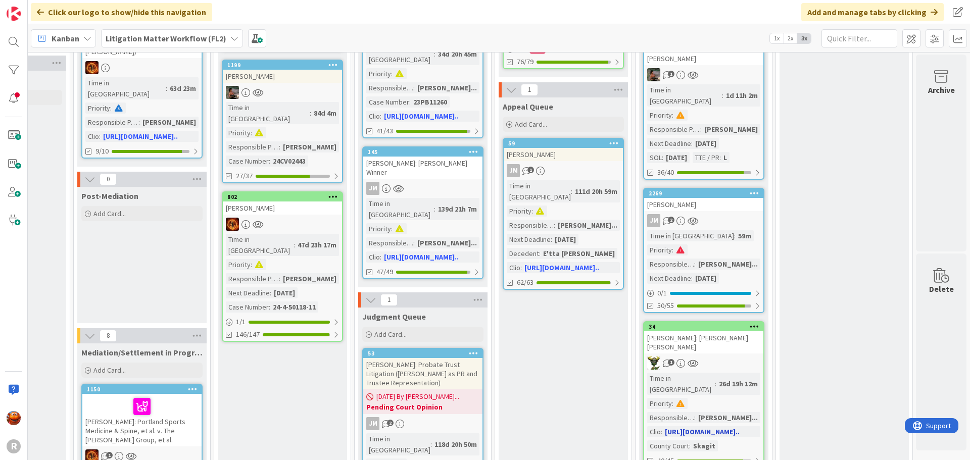
click at [721, 357] on div "1" at bounding box center [703, 363] width 119 height 13
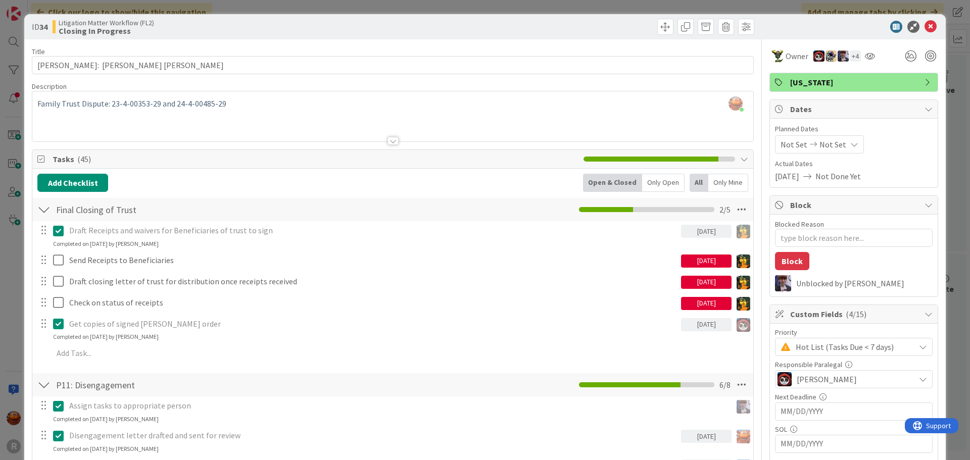
click at [9, 279] on div "ID 34 Litigation Matter Workflow (FL2) Closing In Progress Title 31 / 128 [PERS…" at bounding box center [485, 230] width 970 height 460
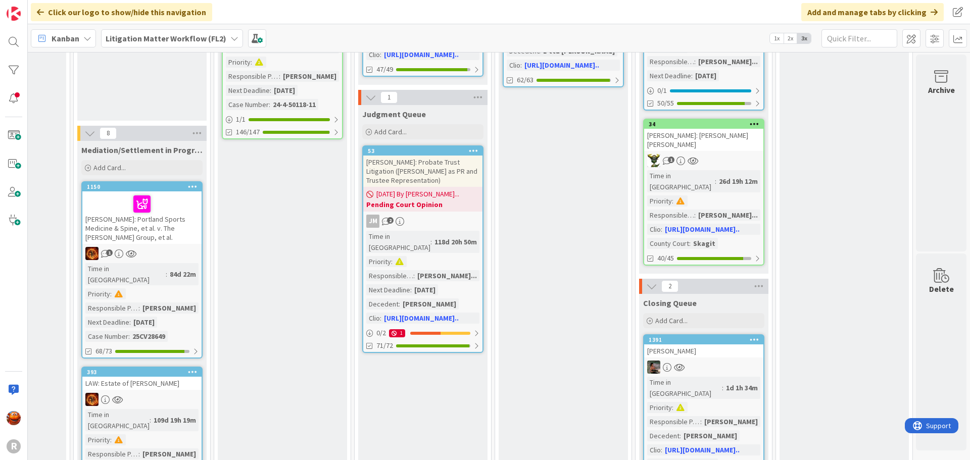
scroll to position [758, 941]
click at [724, 361] on div at bounding box center [703, 367] width 119 height 13
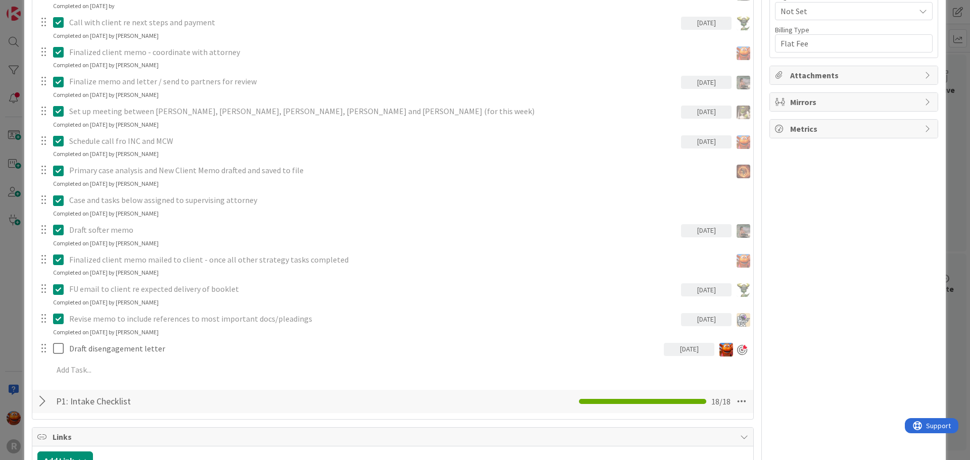
scroll to position [859, 0]
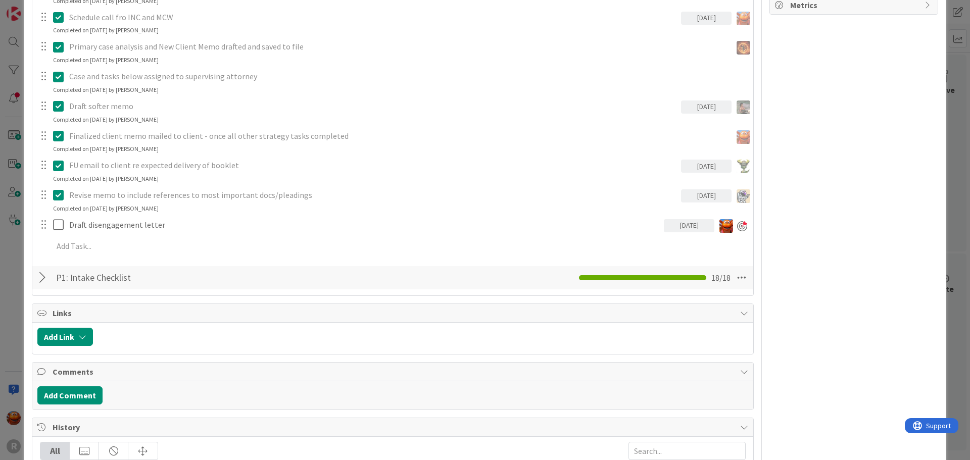
click at [17, 261] on div "ID 1391 Litigation Matter Workflow (FL2) Closing Queue Title 14 / 128 [PERSON_N…" at bounding box center [485, 230] width 970 height 460
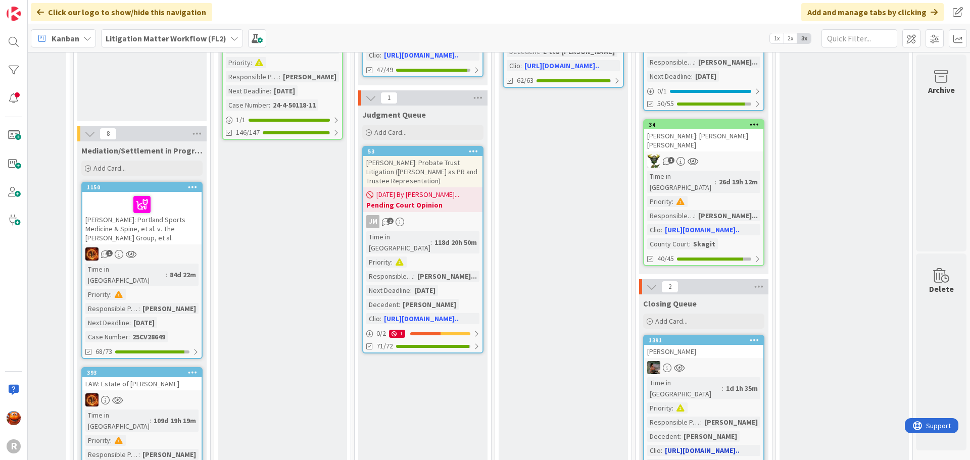
click at [749, 361] on div at bounding box center [703, 367] width 119 height 13
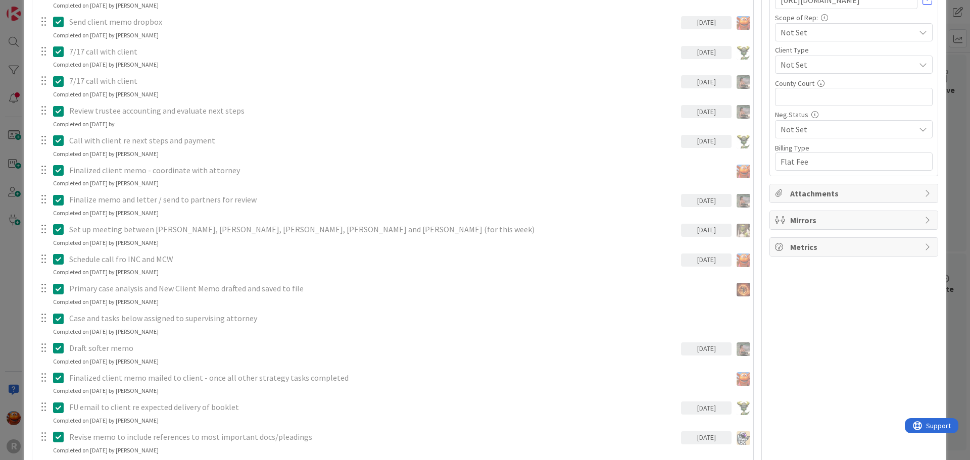
type textarea "x"
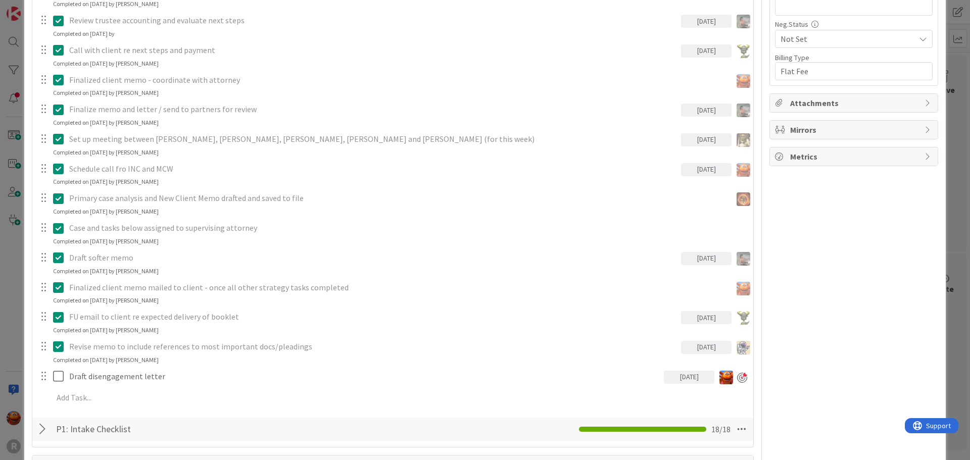
scroll to position [758, 0]
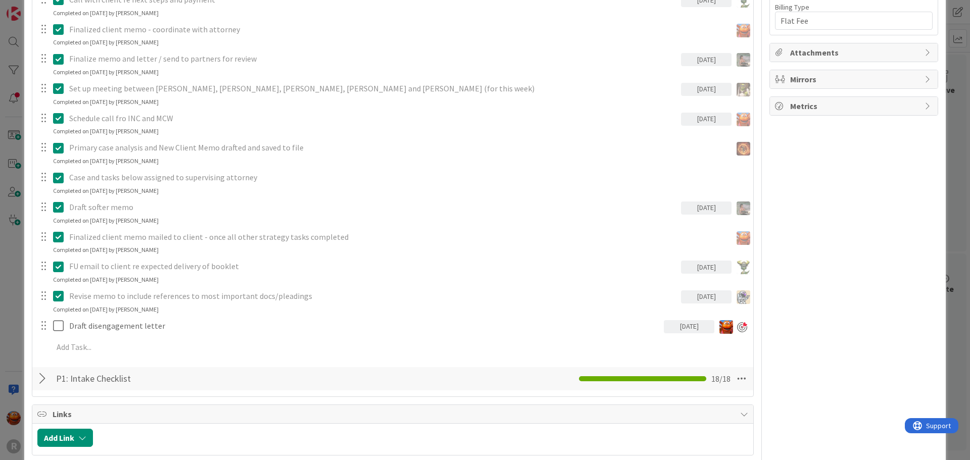
click at [12, 295] on div "ID 1391 Litigation Matter Workflow (FL2) Closing Queue Title 14 / 128 [PERSON_N…" at bounding box center [485, 230] width 970 height 460
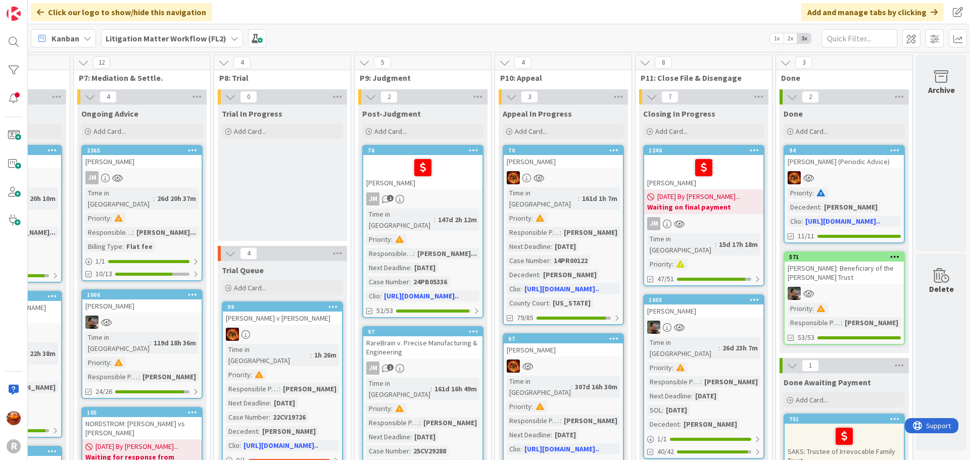
scroll to position [101, 941]
